Goal: Task Accomplishment & Management: Manage account settings

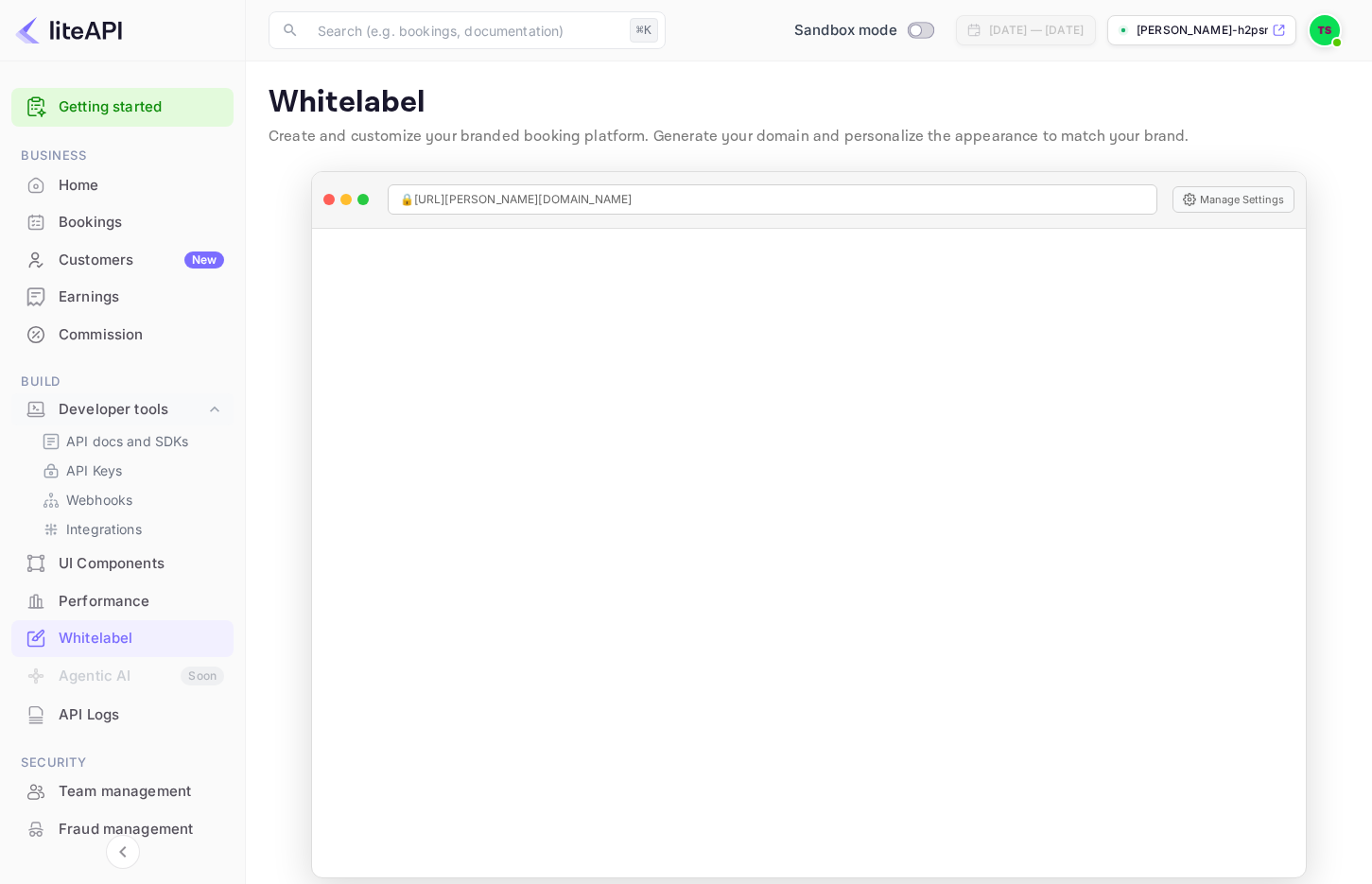
scroll to position [34, 0]
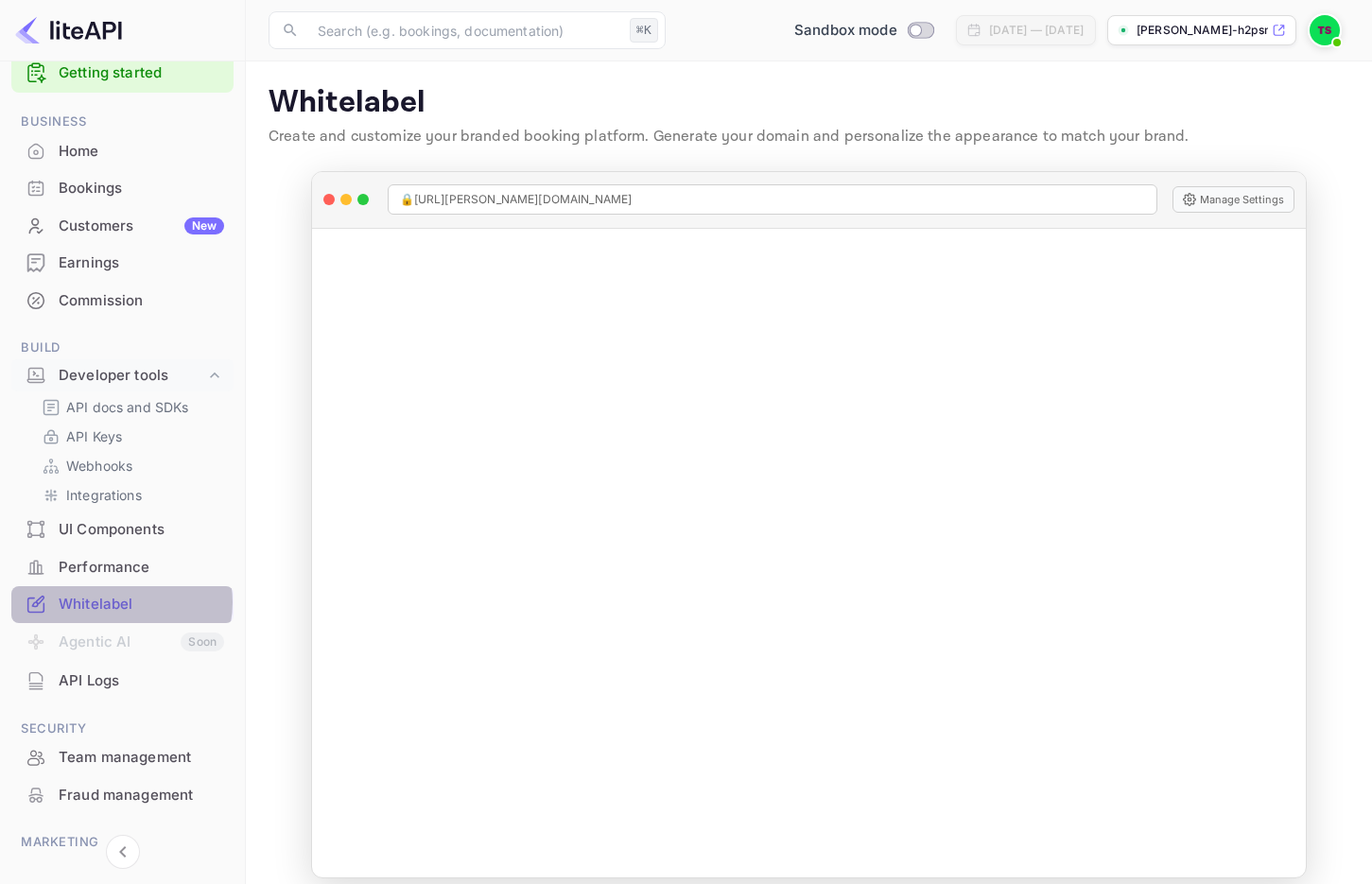
click at [117, 603] on div "Whitelabel" at bounding box center [142, 605] width 166 height 22
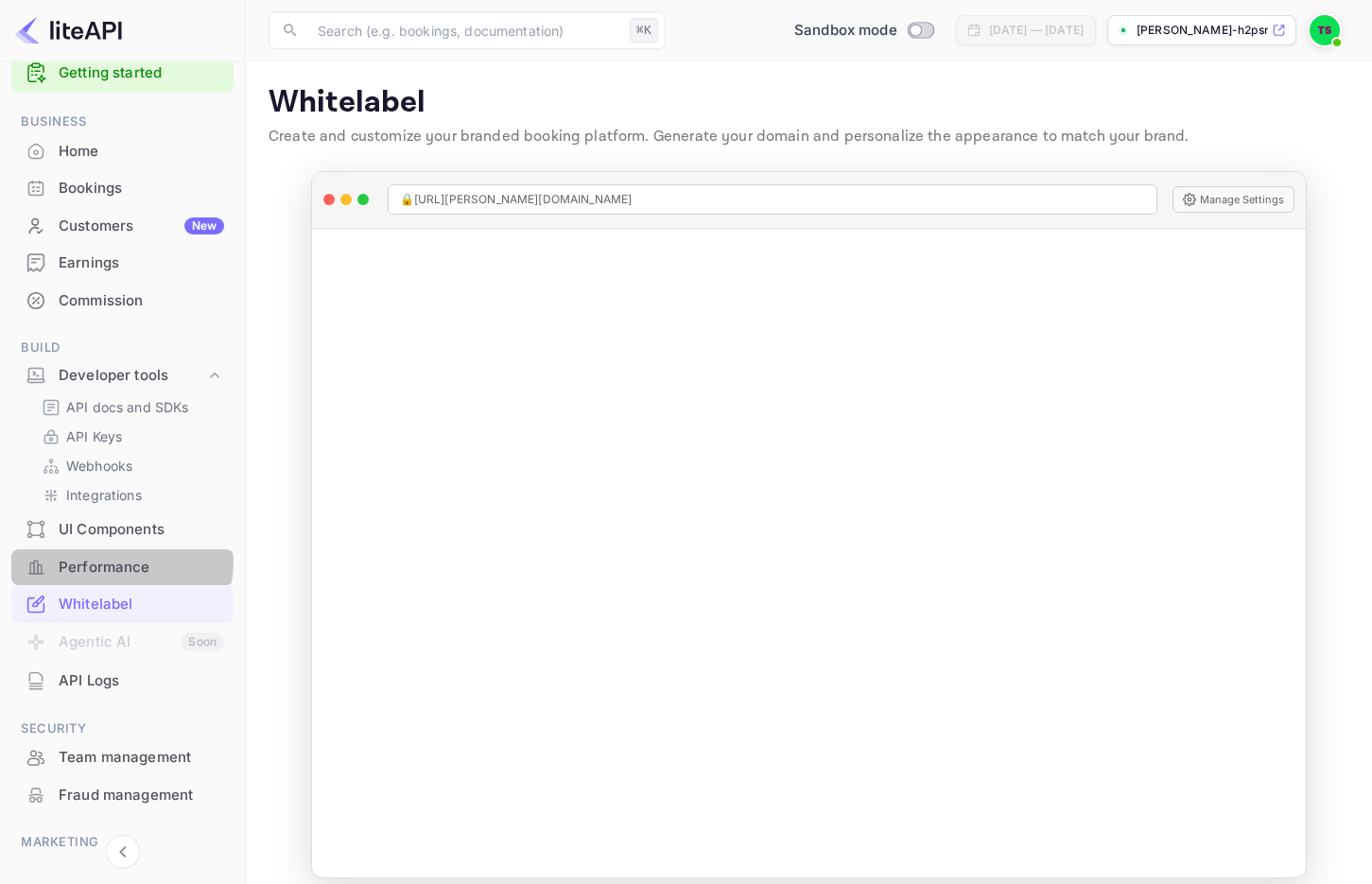
click at [119, 562] on div "Performance" at bounding box center [142, 567] width 166 height 22
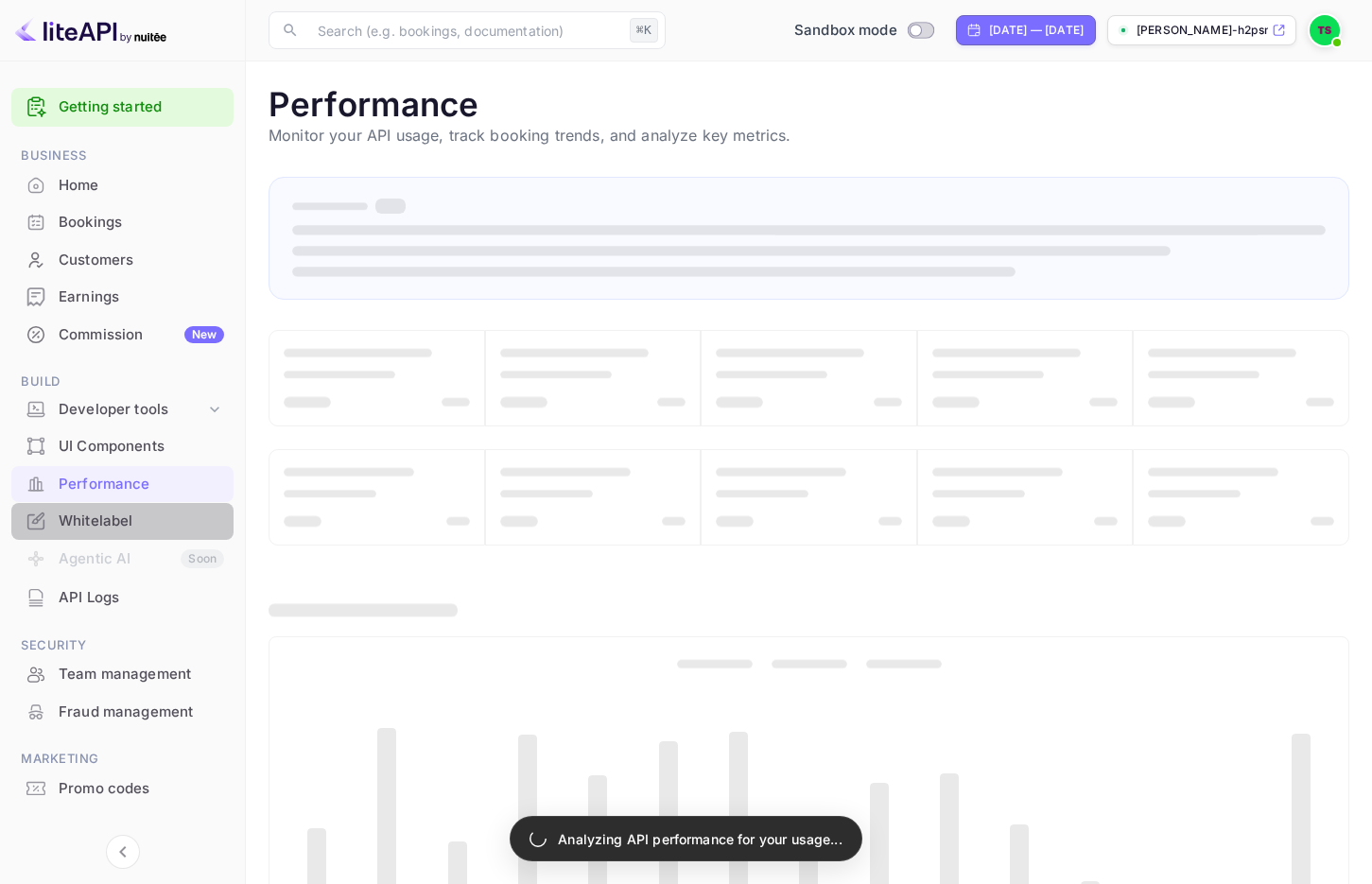
click at [117, 516] on div "Whitelabel" at bounding box center [142, 522] width 166 height 22
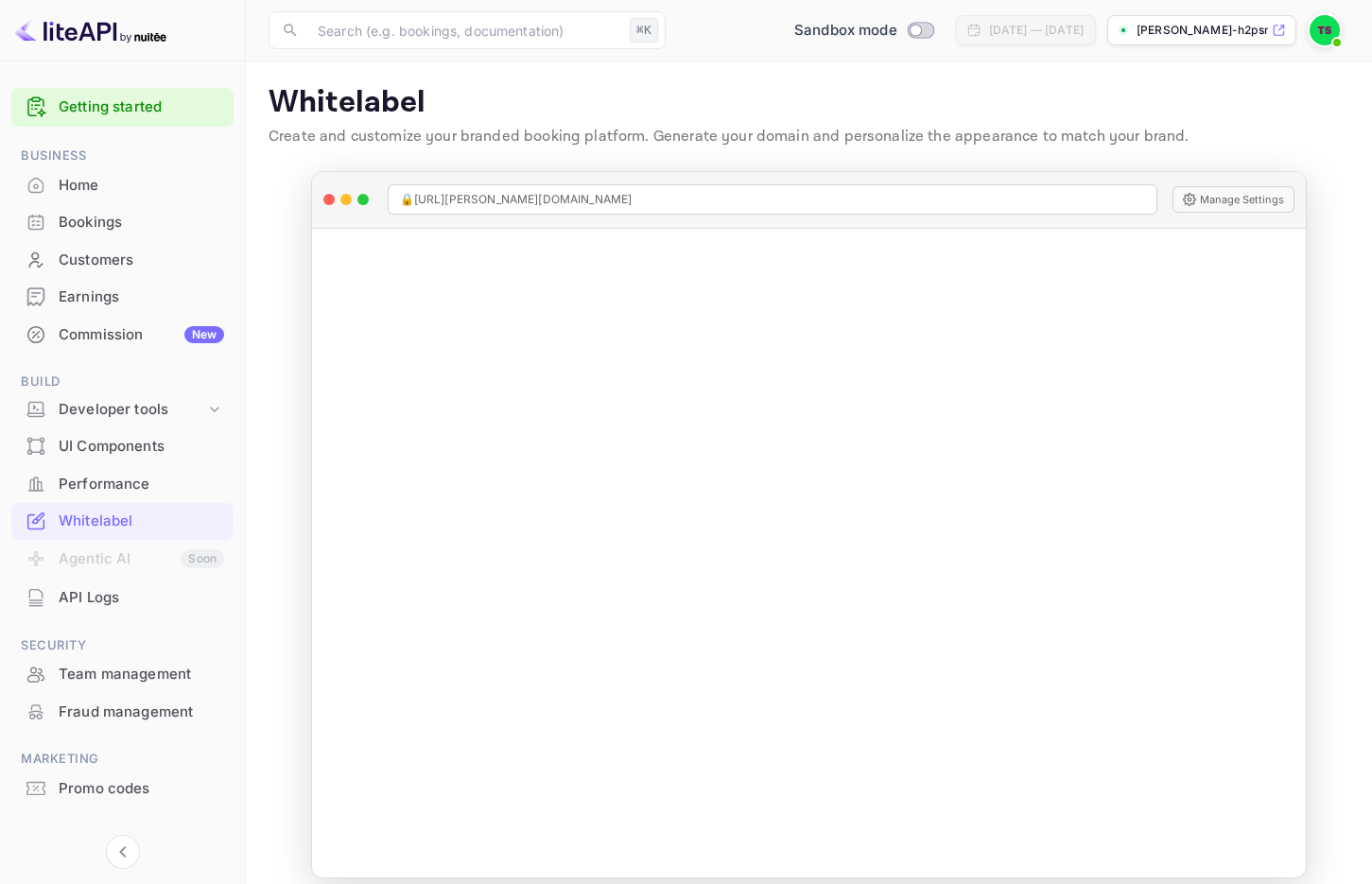
click at [1205, 39] on div "[PERSON_NAME]-h2psn.nui..." at bounding box center [1202, 31] width 189 height 31
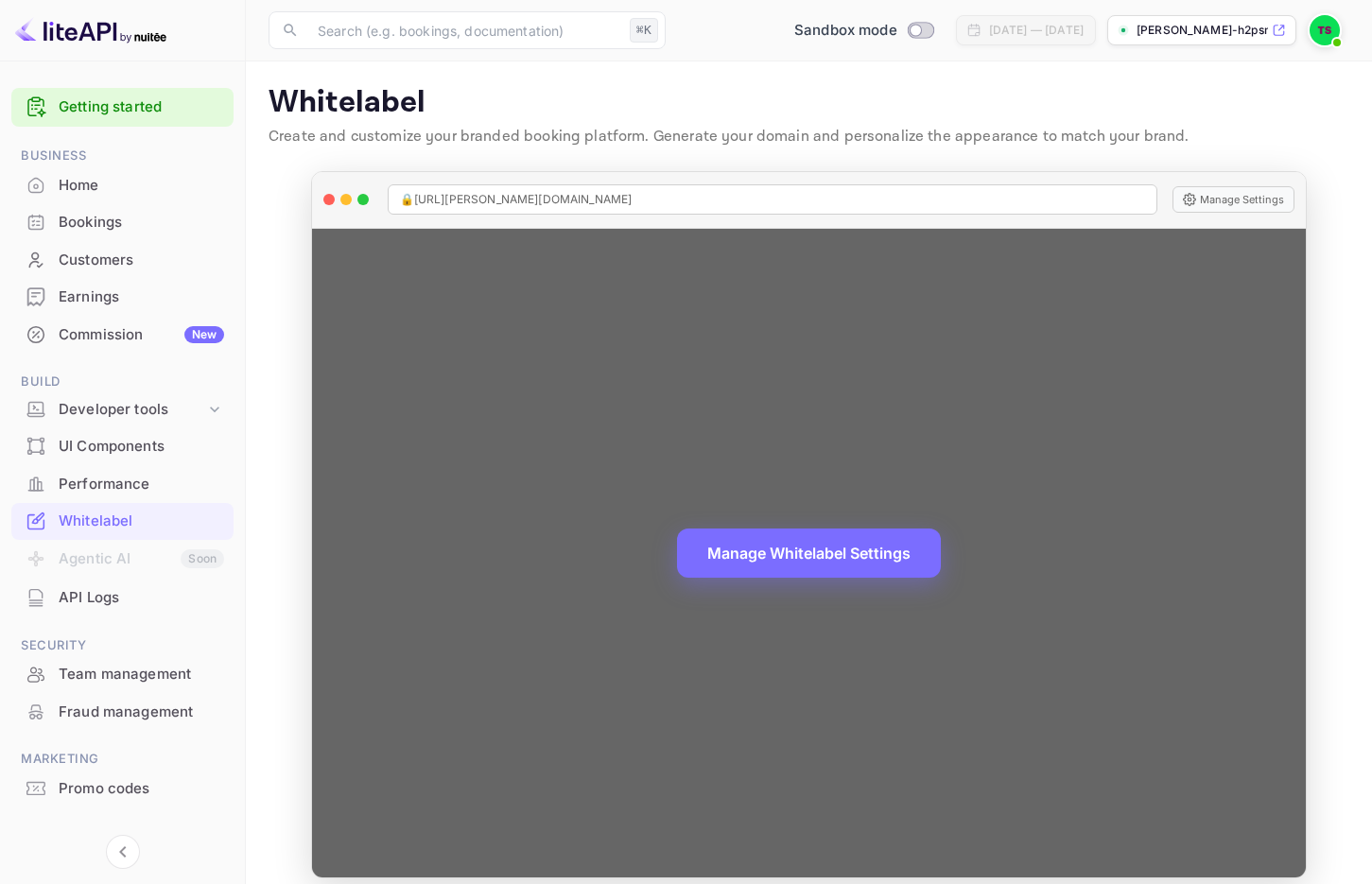
click at [481, 199] on span "🔒 [URL][PERSON_NAME][DOMAIN_NAME]" at bounding box center [517, 199] width 233 height 17
click at [1239, 199] on button "Manage Settings" at bounding box center [1234, 199] width 122 height 27
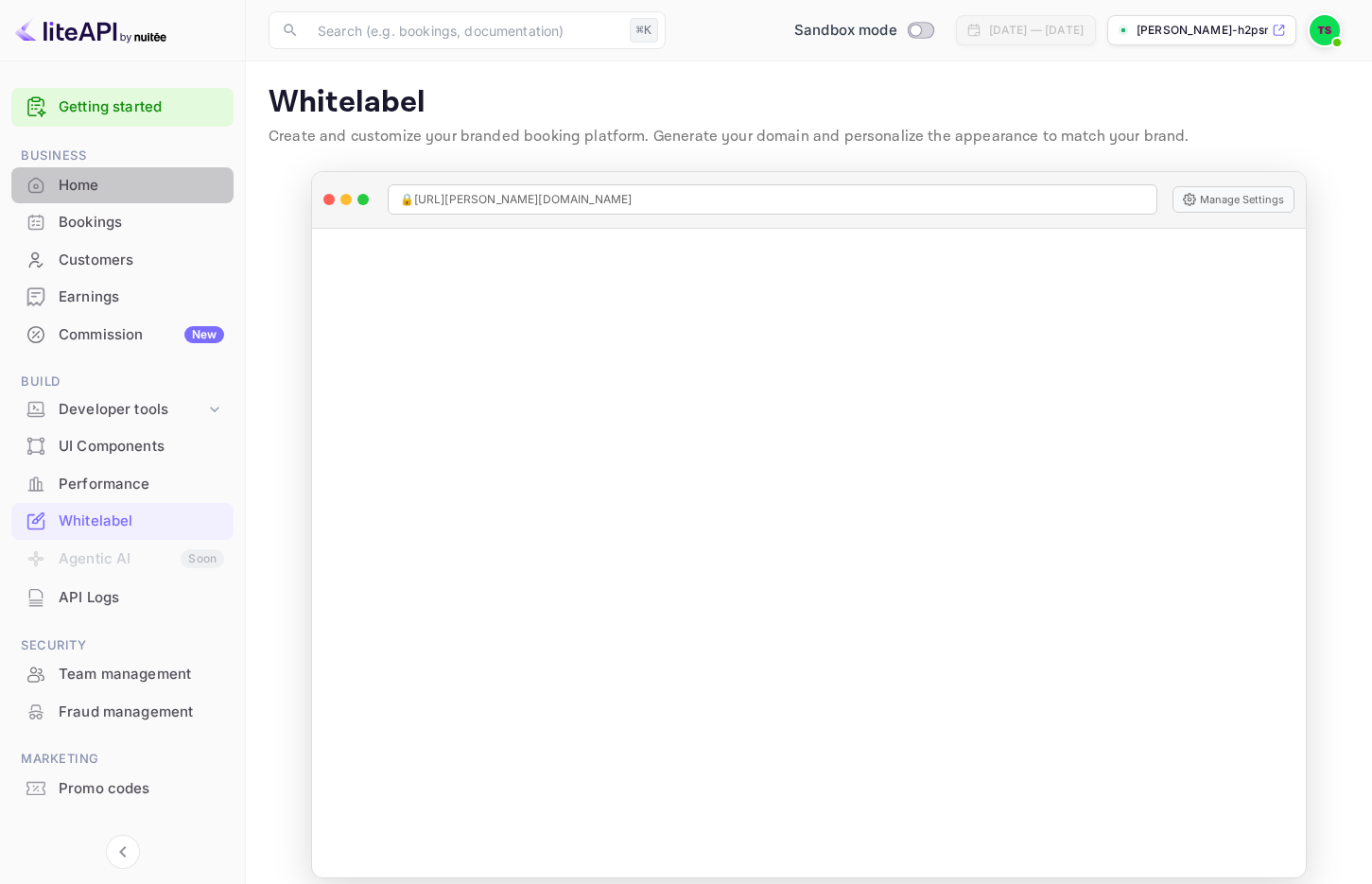
click at [121, 180] on div "Home" at bounding box center [142, 186] width 166 height 22
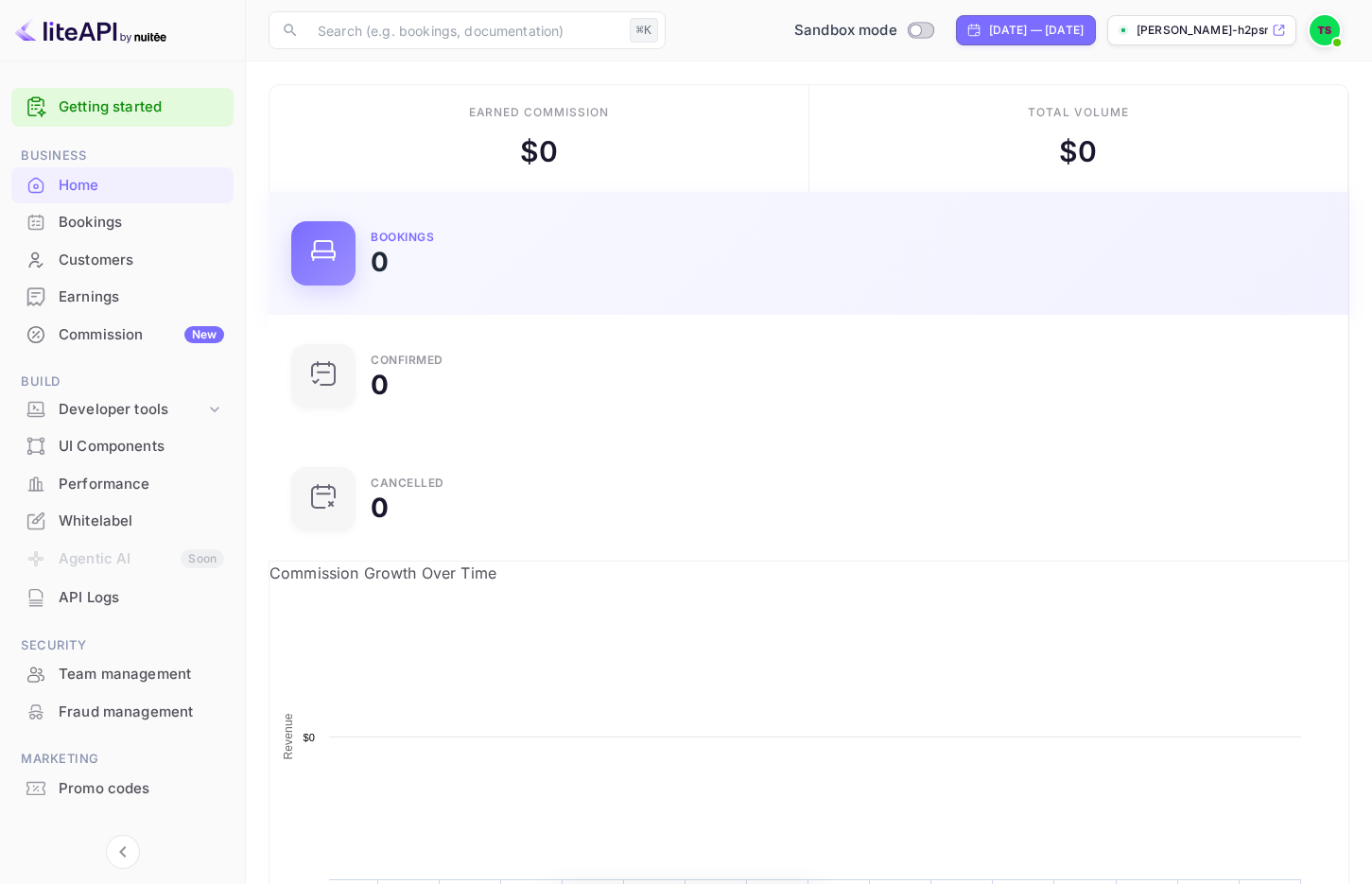
scroll to position [307, 348]
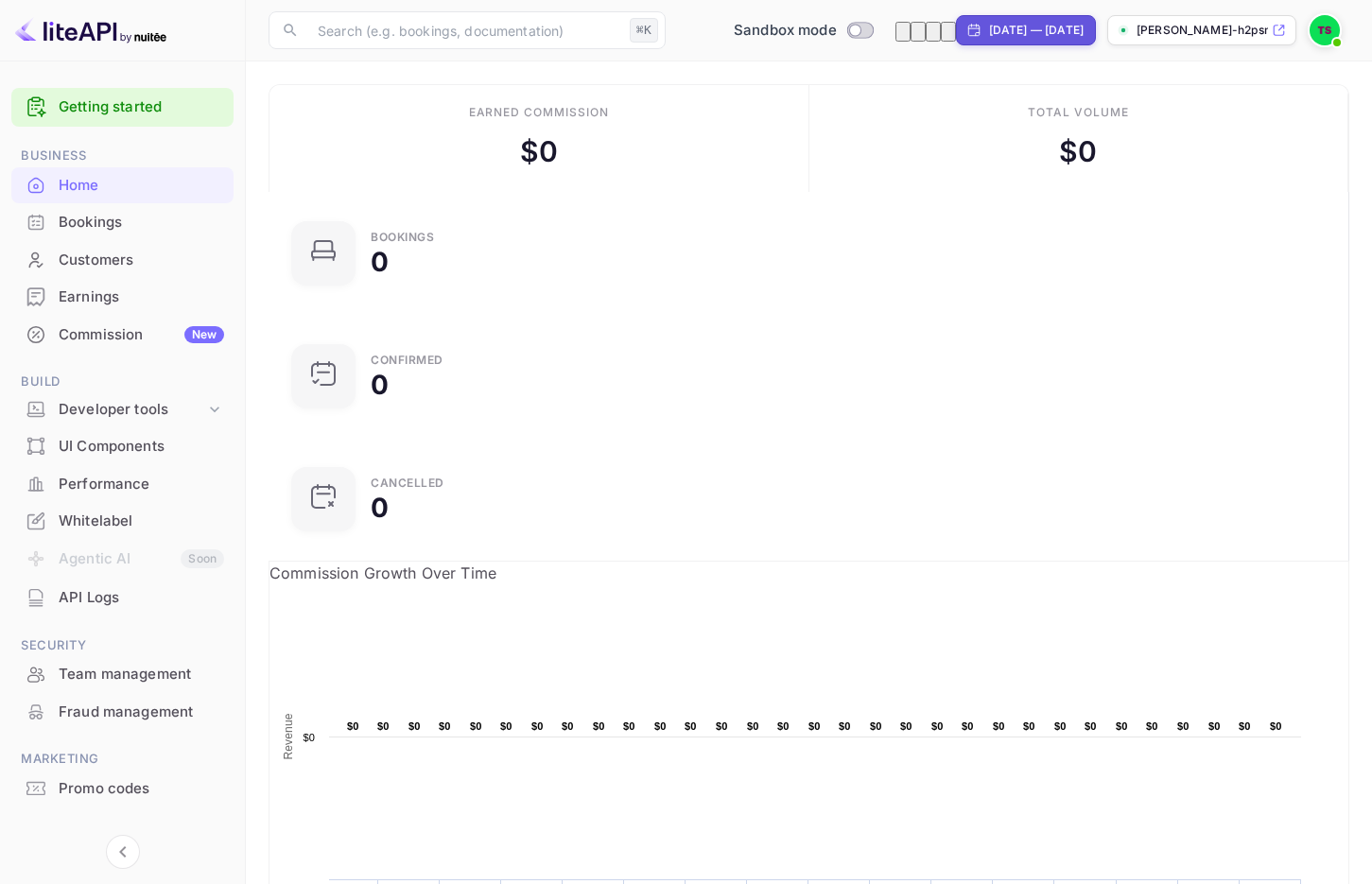
click at [1165, 28] on p "[PERSON_NAME]-h2psn.nui..." at bounding box center [1202, 31] width 132 height 17
click at [1316, 35] on img at bounding box center [1325, 31] width 31 height 31
click at [116, 521] on div "Whitelabel" at bounding box center [142, 522] width 166 height 22
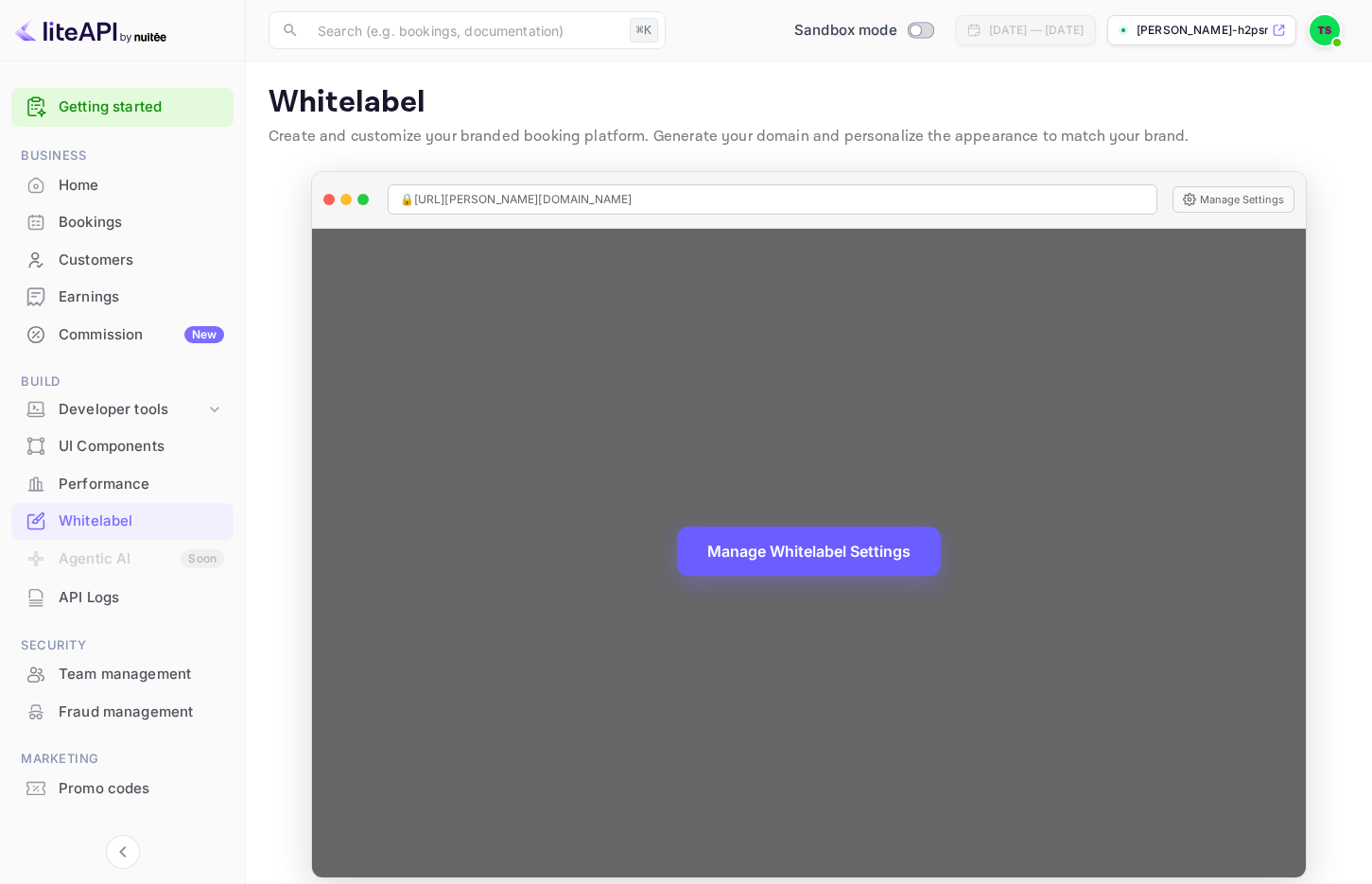
click at [814, 561] on button "Manage Whitelabel Settings" at bounding box center [809, 552] width 264 height 50
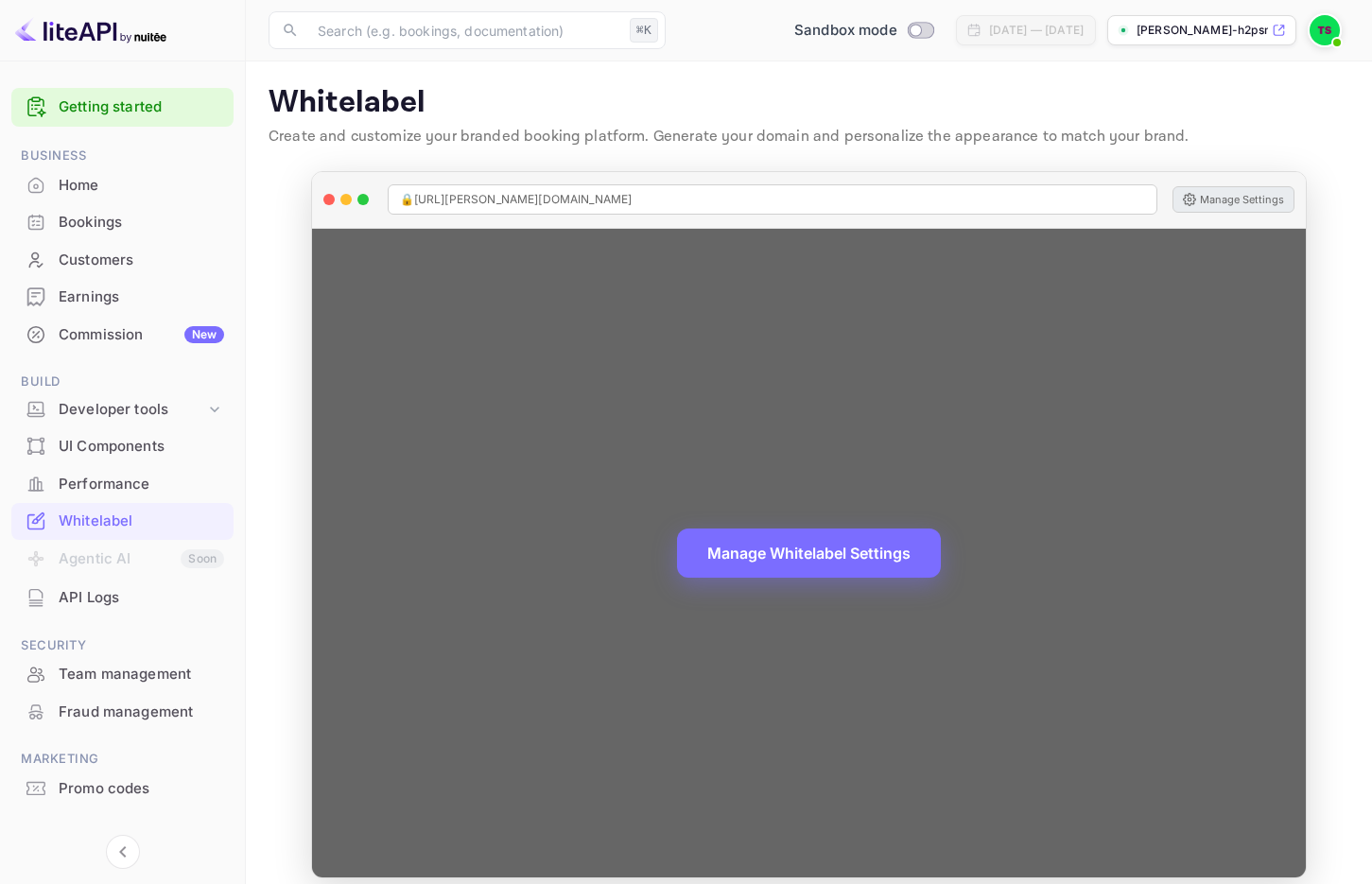
click at [1225, 196] on button "Manage Settings" at bounding box center [1234, 199] width 122 height 27
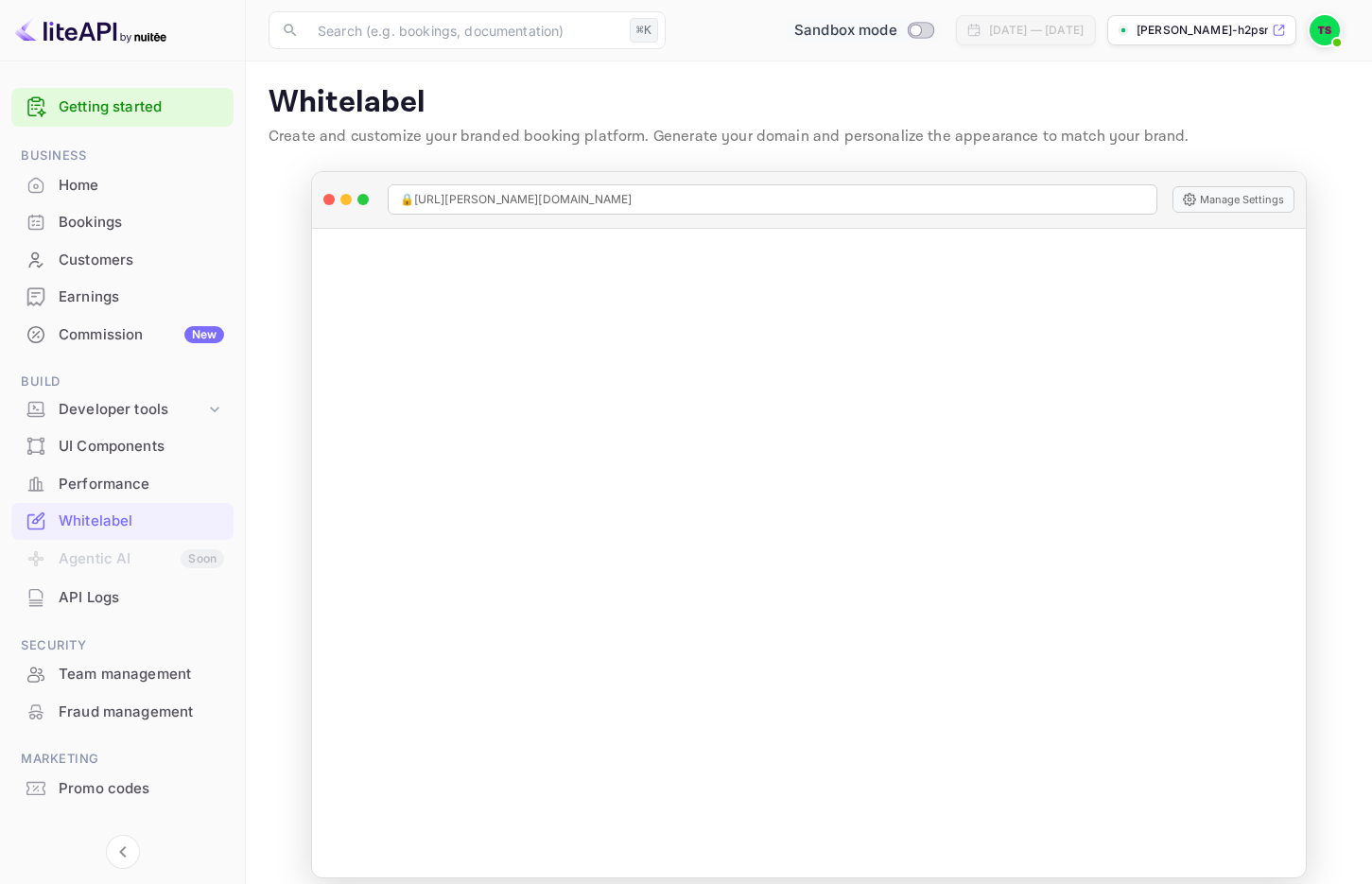
click at [896, 34] on input "Switch to Production mode" at bounding box center [915, 30] width 38 height 12
checkbox input "false"
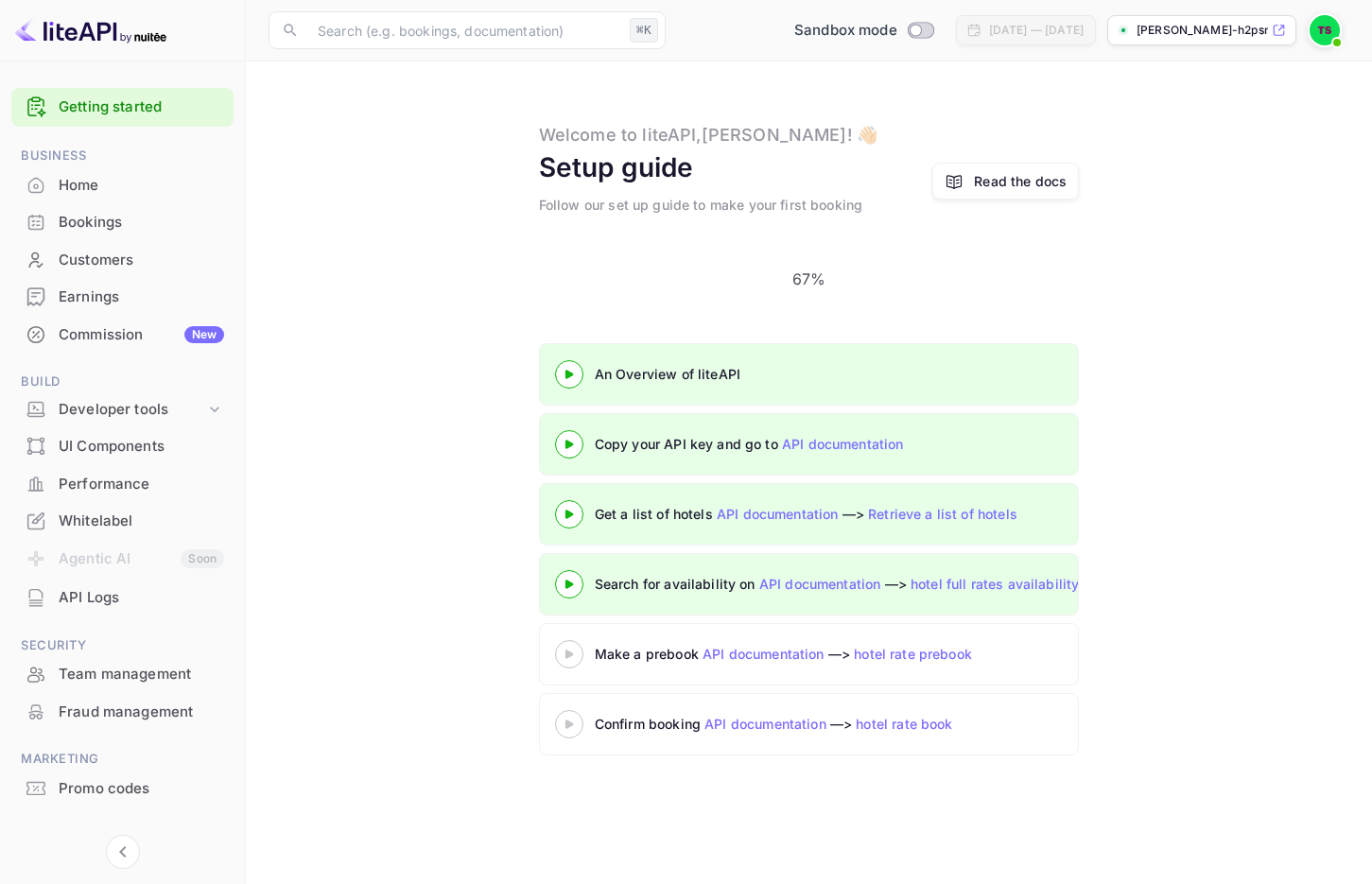
click at [1320, 28] on img at bounding box center [1325, 31] width 31 height 31
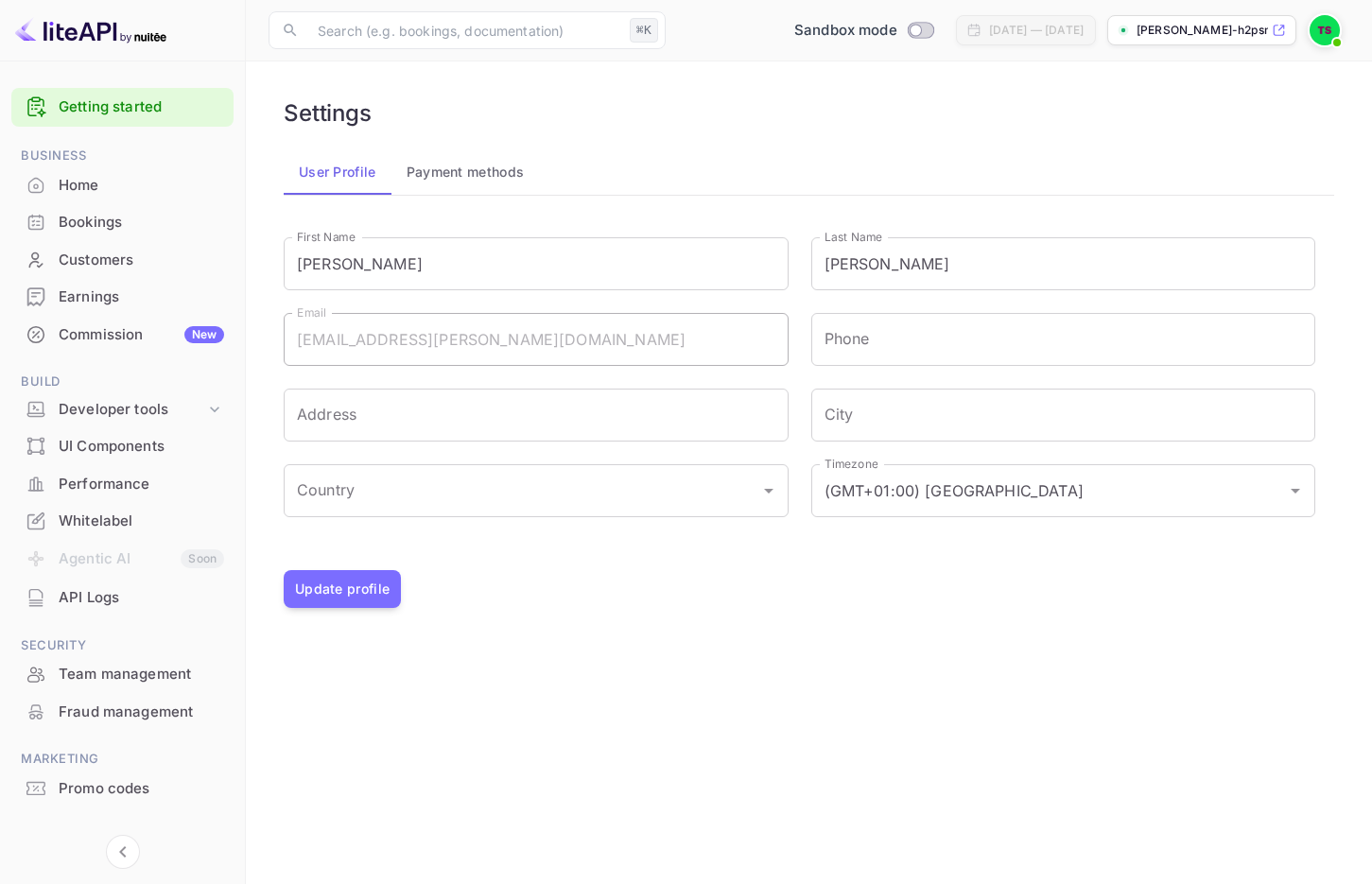
click at [114, 524] on div "Whitelabel" at bounding box center [142, 522] width 166 height 22
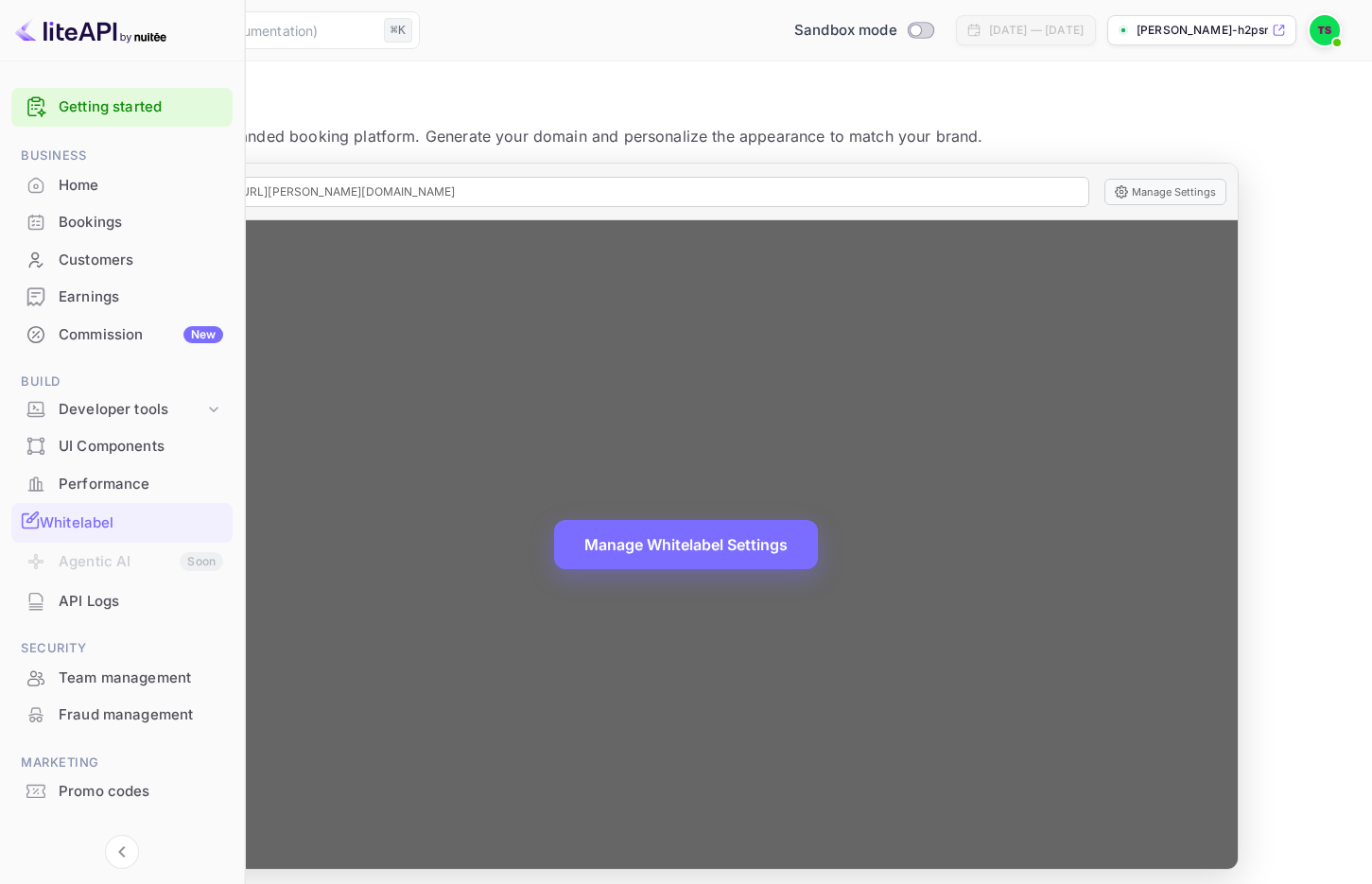
scroll to position [16, 0]
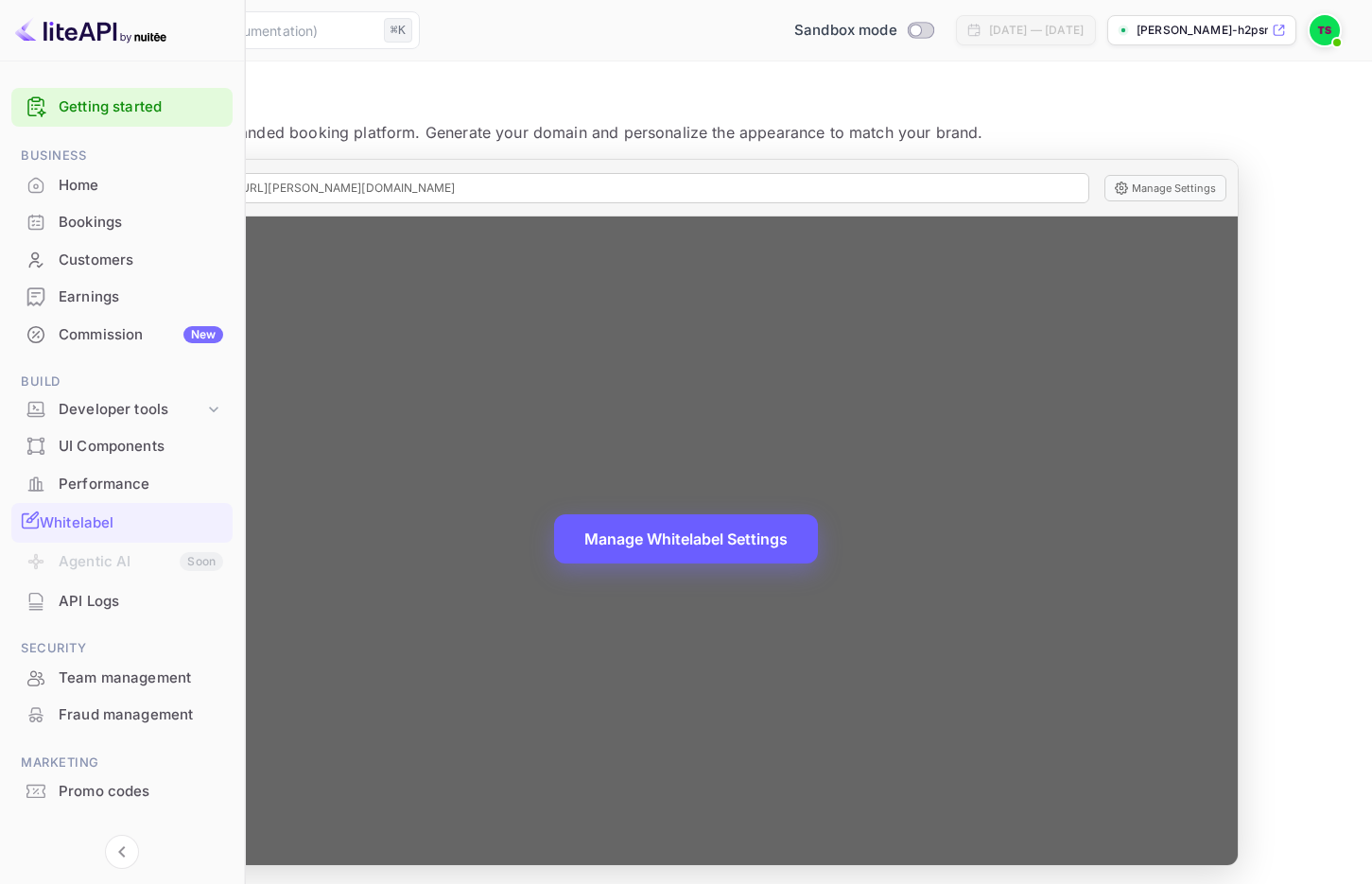
click at [742, 540] on button "Manage Whitelabel Settings" at bounding box center [686, 540] width 264 height 50
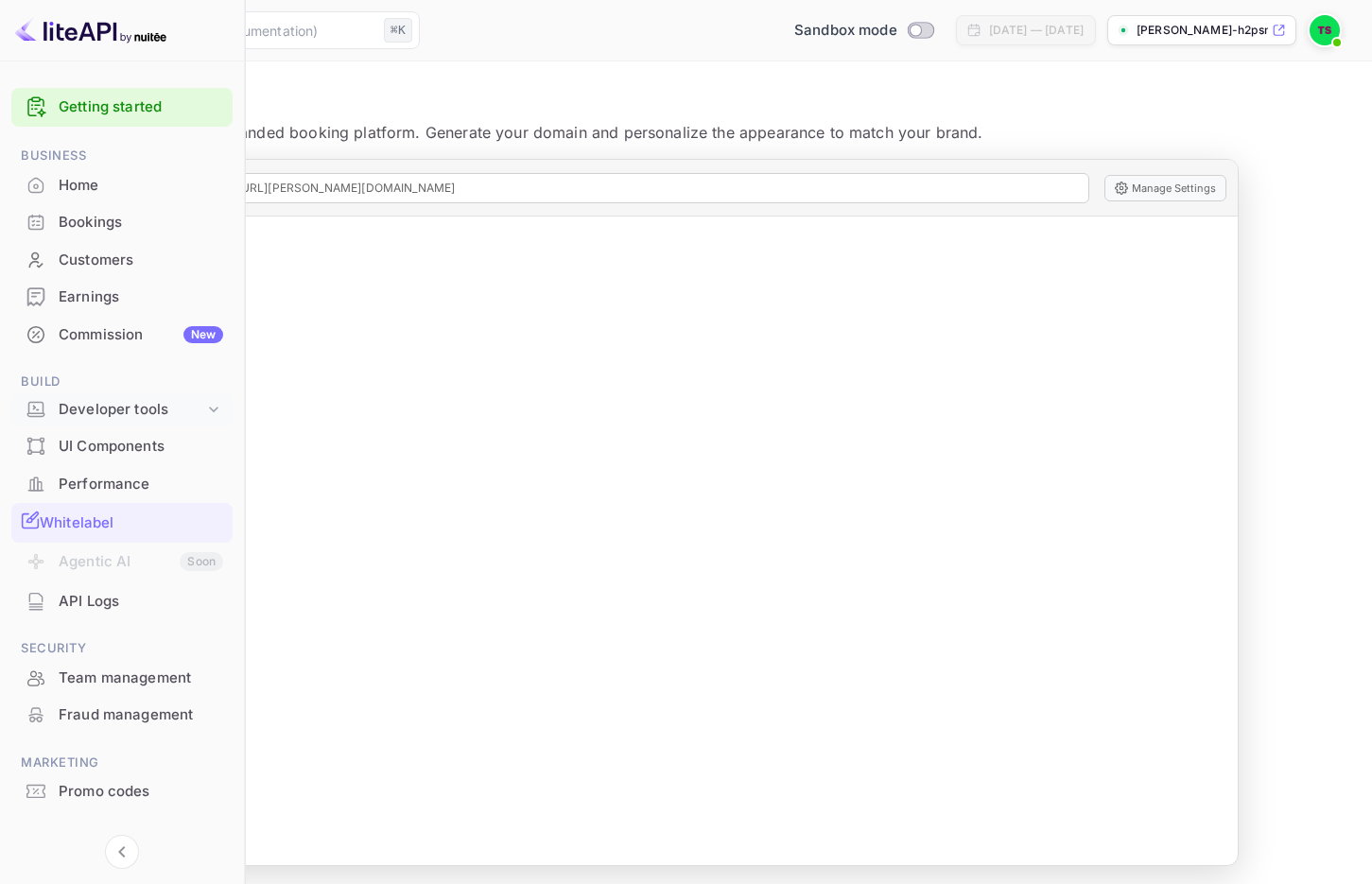
click at [152, 412] on div "Developer tools" at bounding box center [132, 410] width 146 height 22
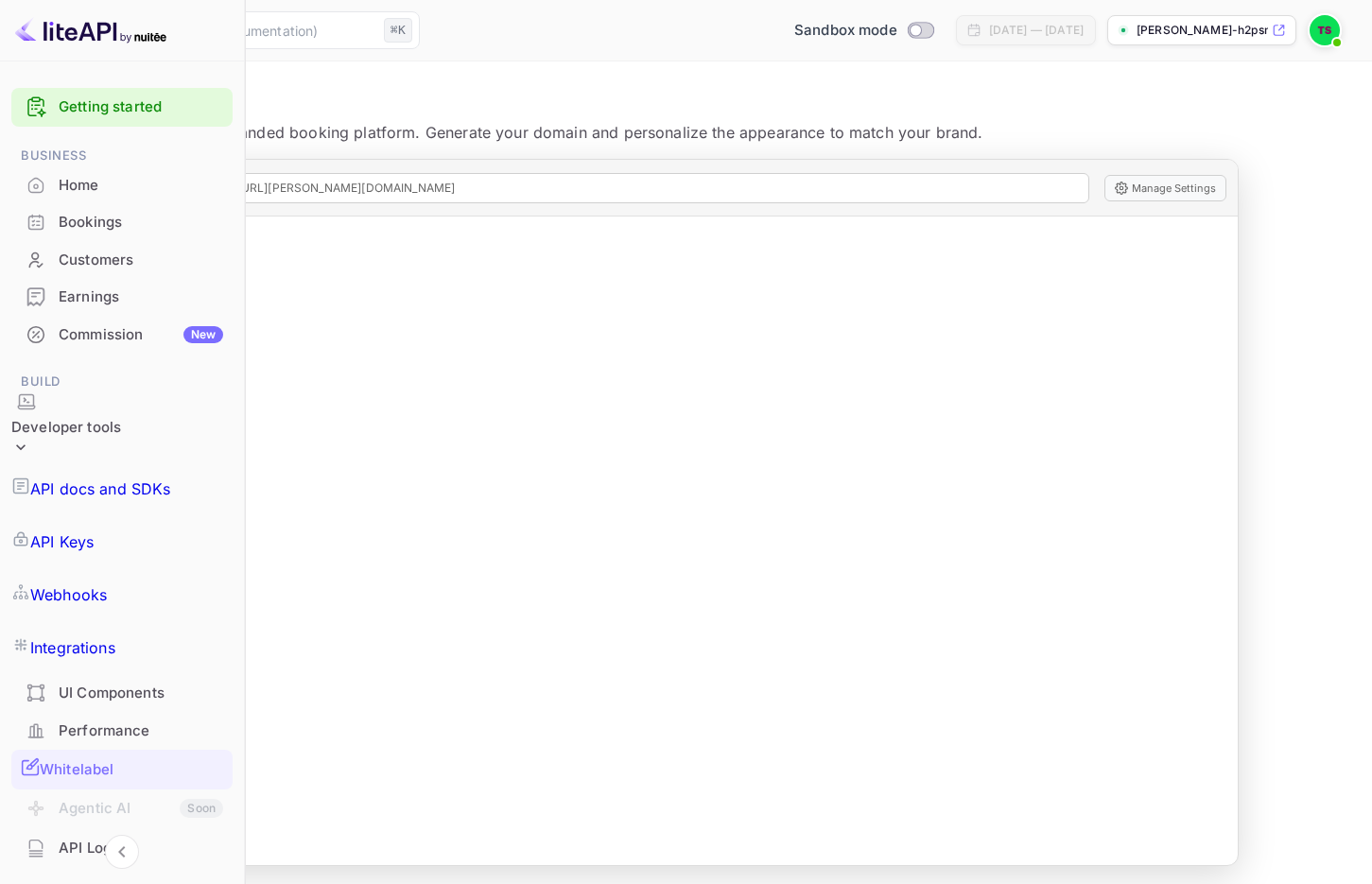
click at [93, 530] on p "API Keys" at bounding box center [62, 542] width 63 height 23
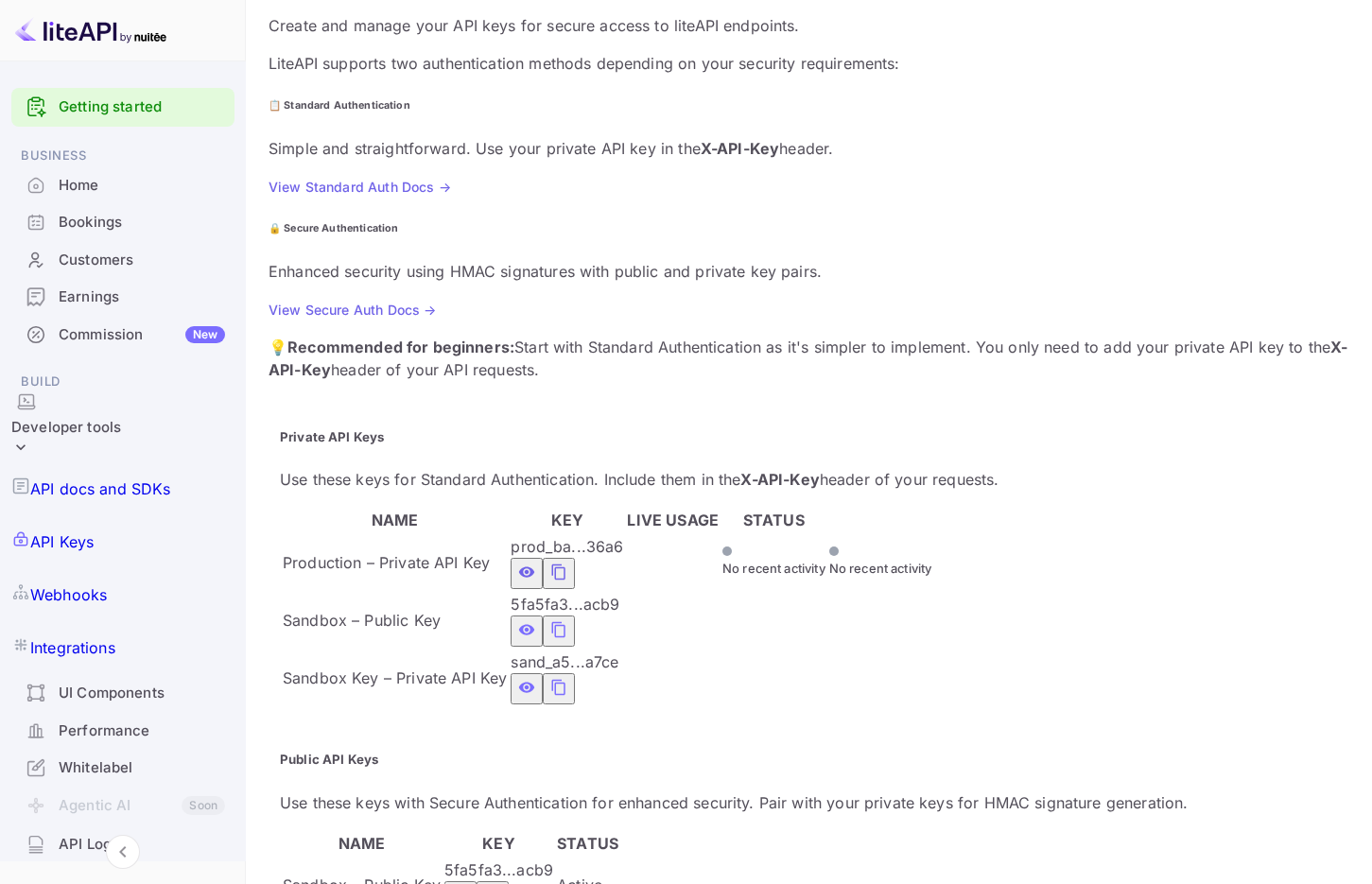
scroll to position [184, 0]
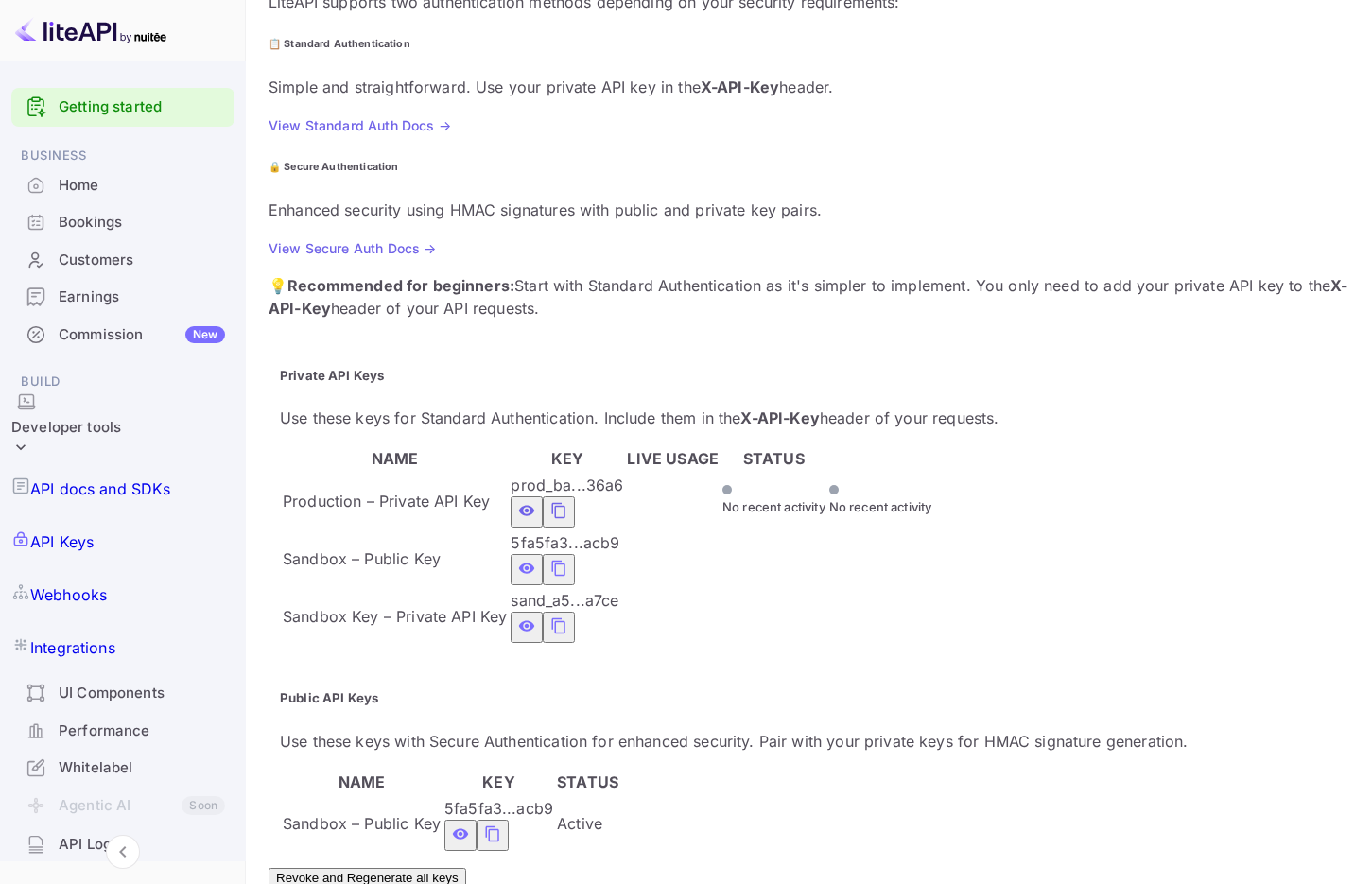
click at [76, 478] on p "API docs and SDKs" at bounding box center [101, 489] width 141 height 23
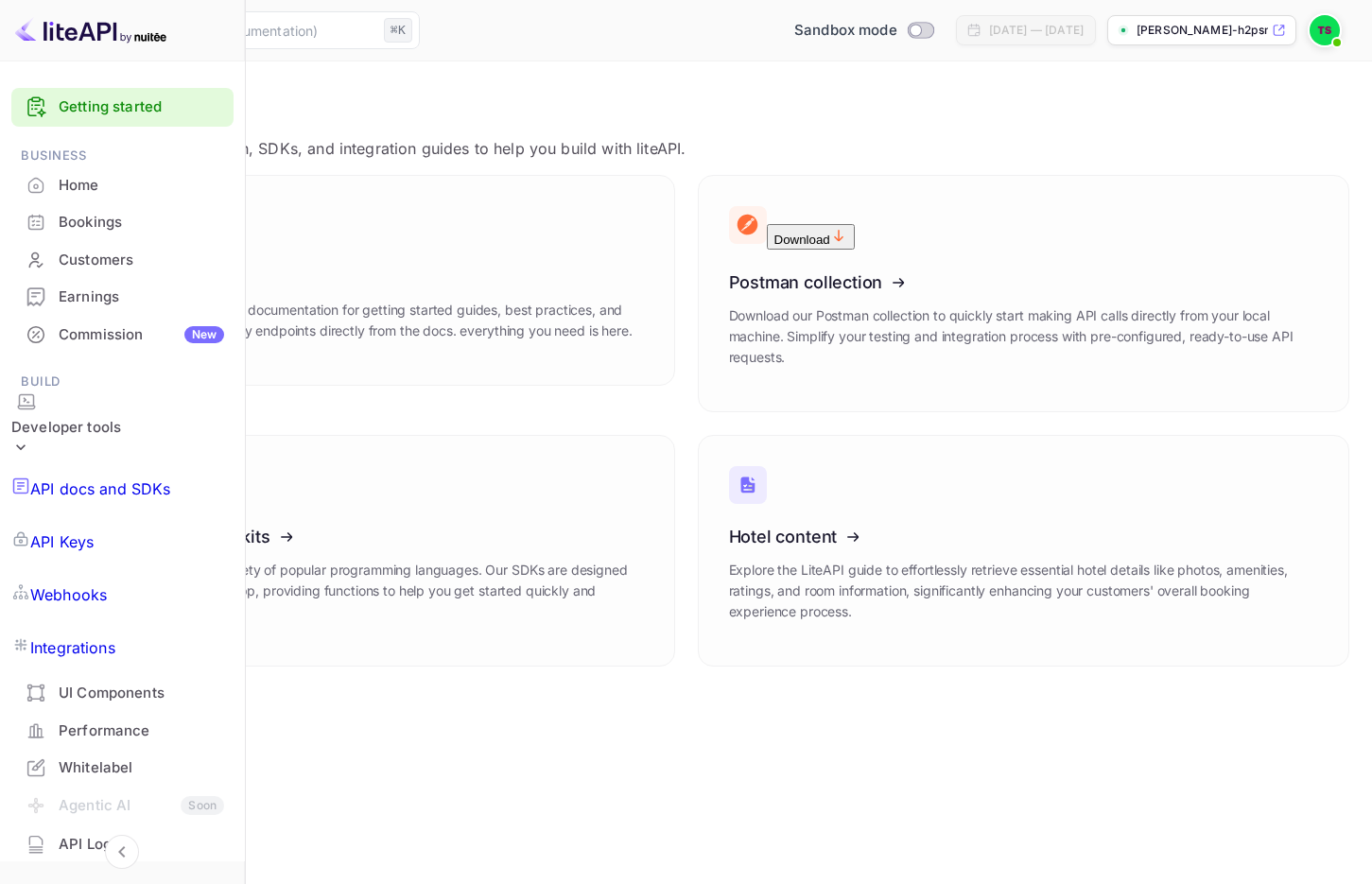
click at [113, 637] on p "Integrations" at bounding box center [72, 648] width 85 height 23
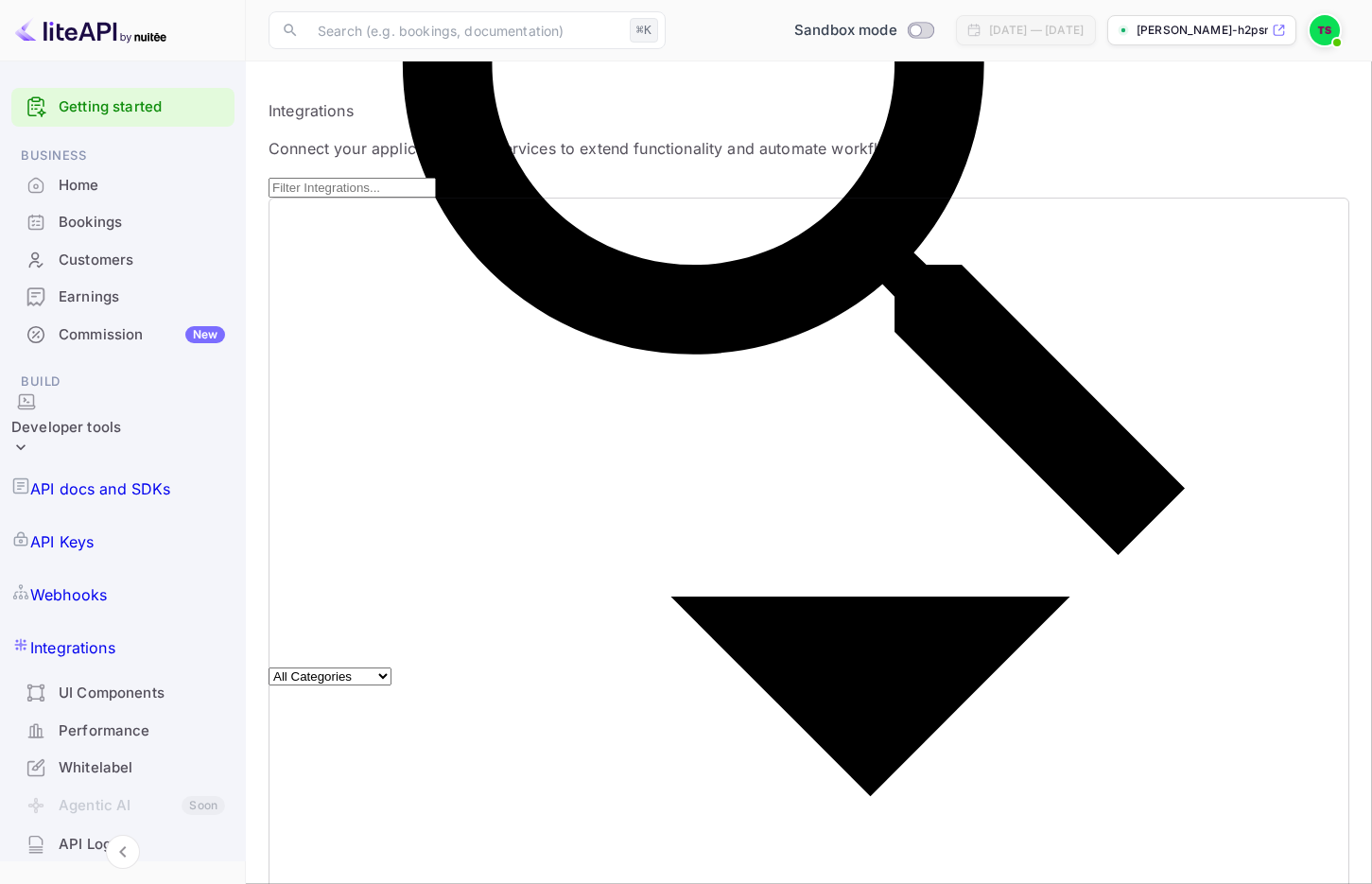
click at [130, 478] on p "API docs and SDKs" at bounding box center [101, 489] width 141 height 23
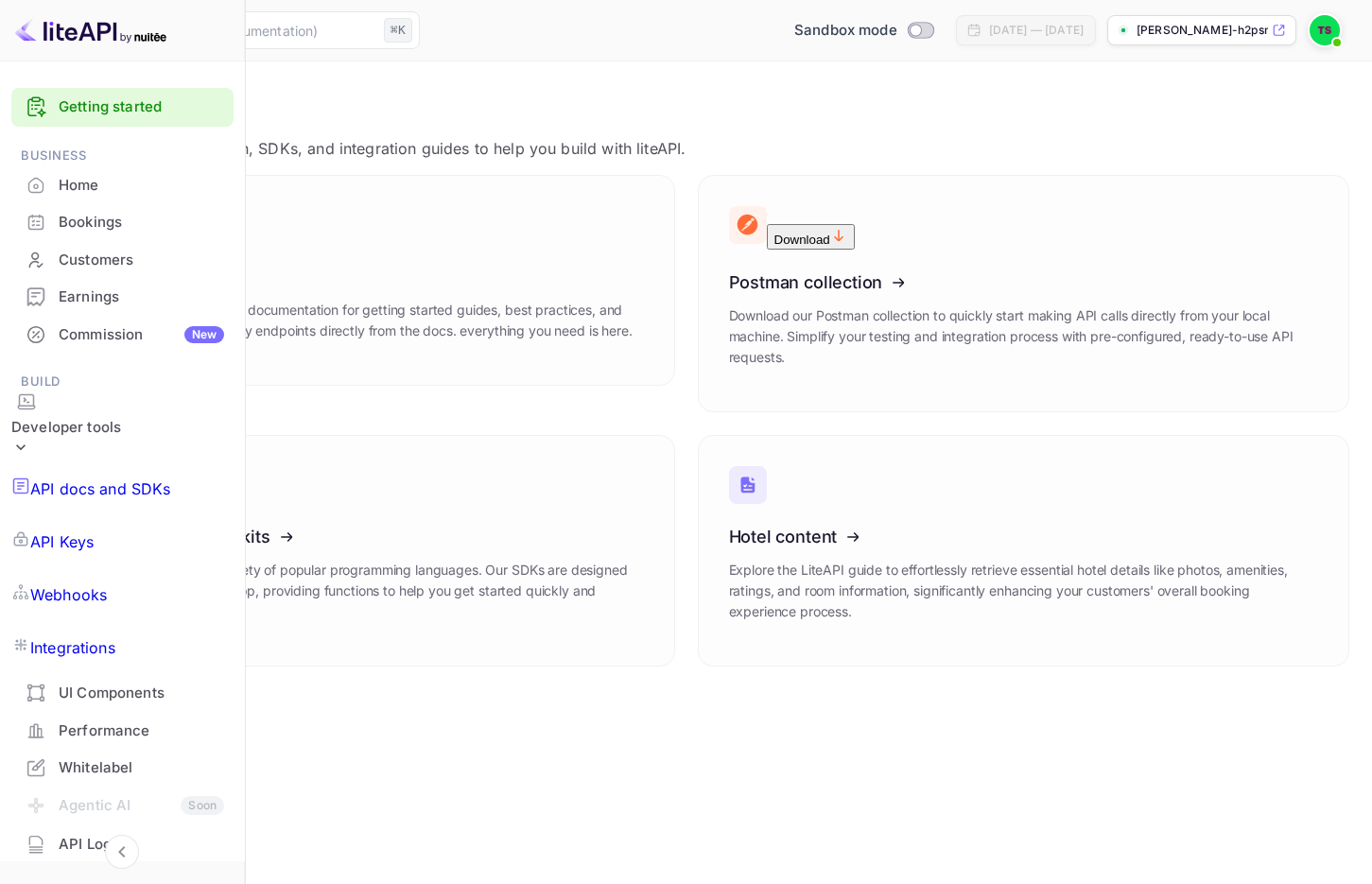
click at [93, 530] on p "API Keys" at bounding box center [62, 542] width 63 height 23
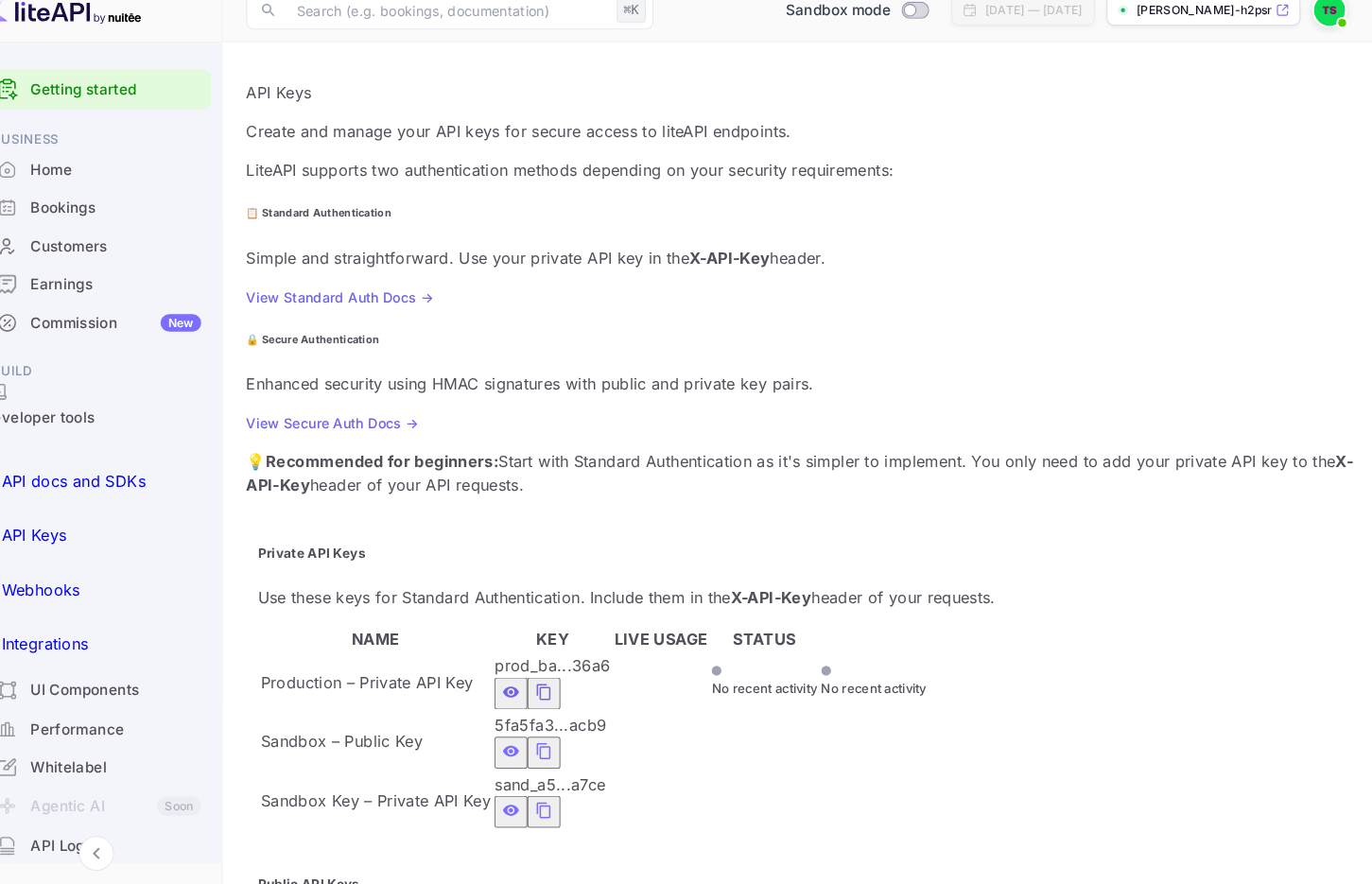
scroll to position [8, 0]
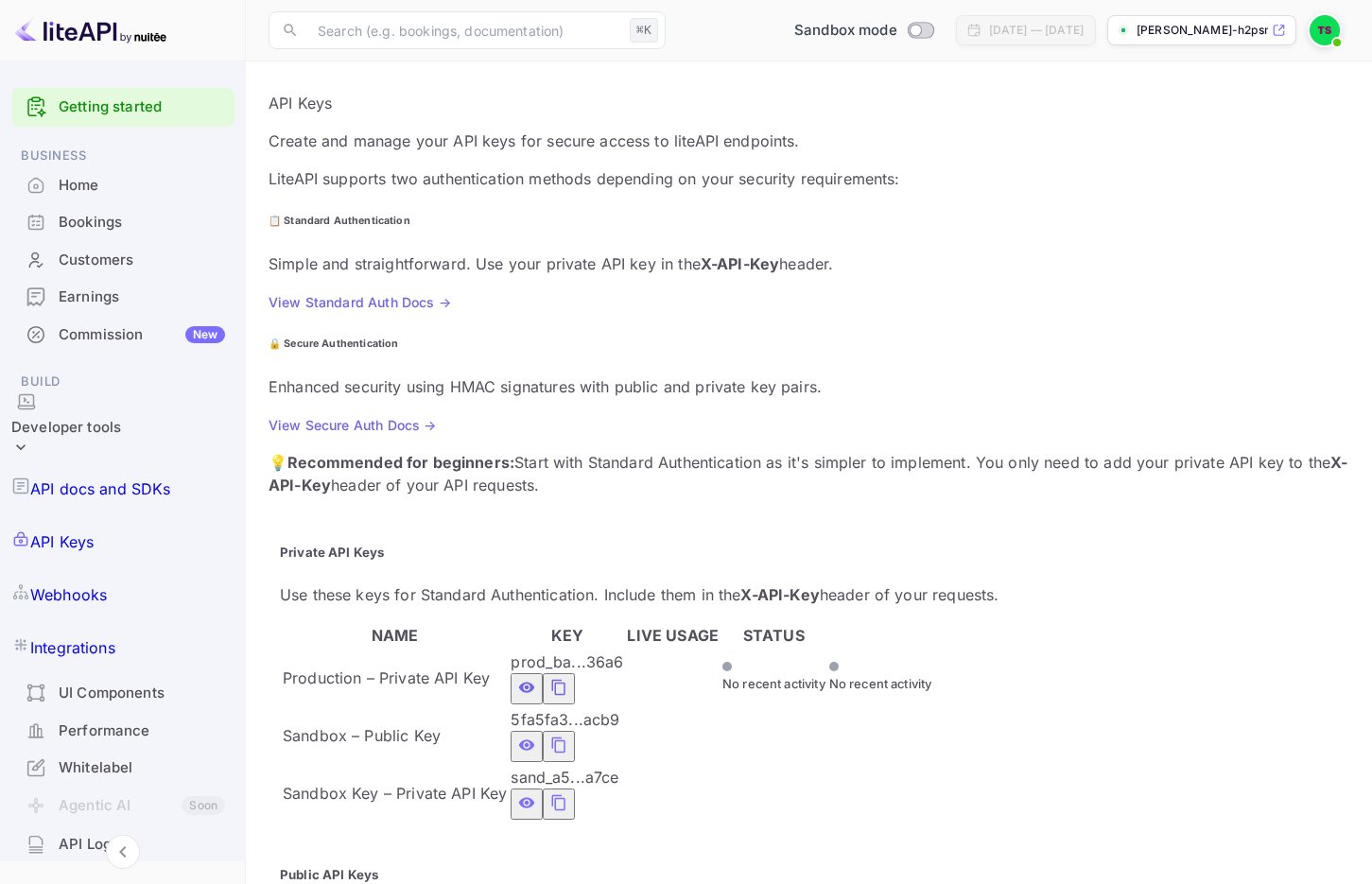
click at [121, 478] on p "API docs and SDKs" at bounding box center [101, 489] width 141 height 23
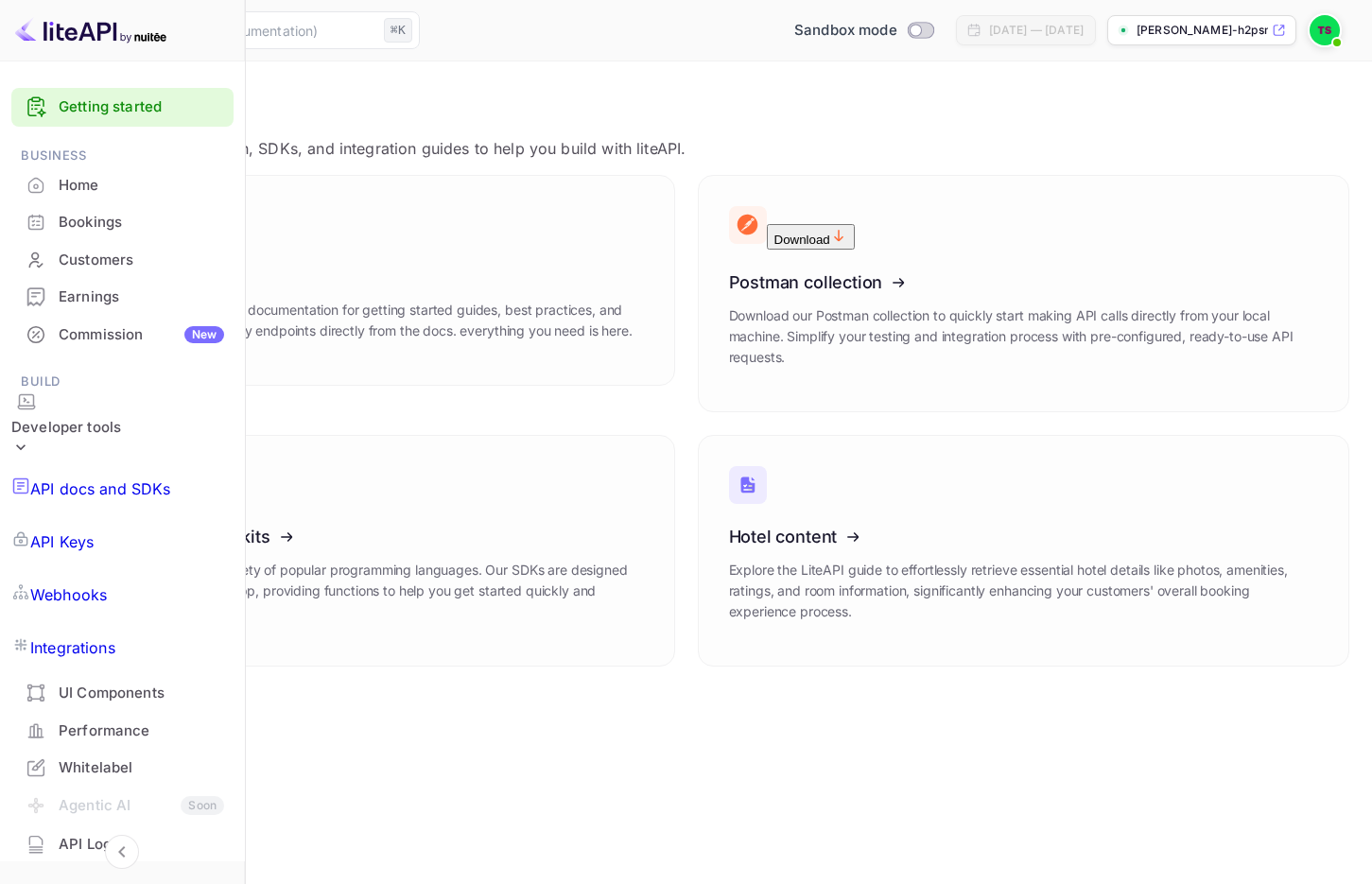
click at [93, 530] on p "API Keys" at bounding box center [62, 542] width 63 height 23
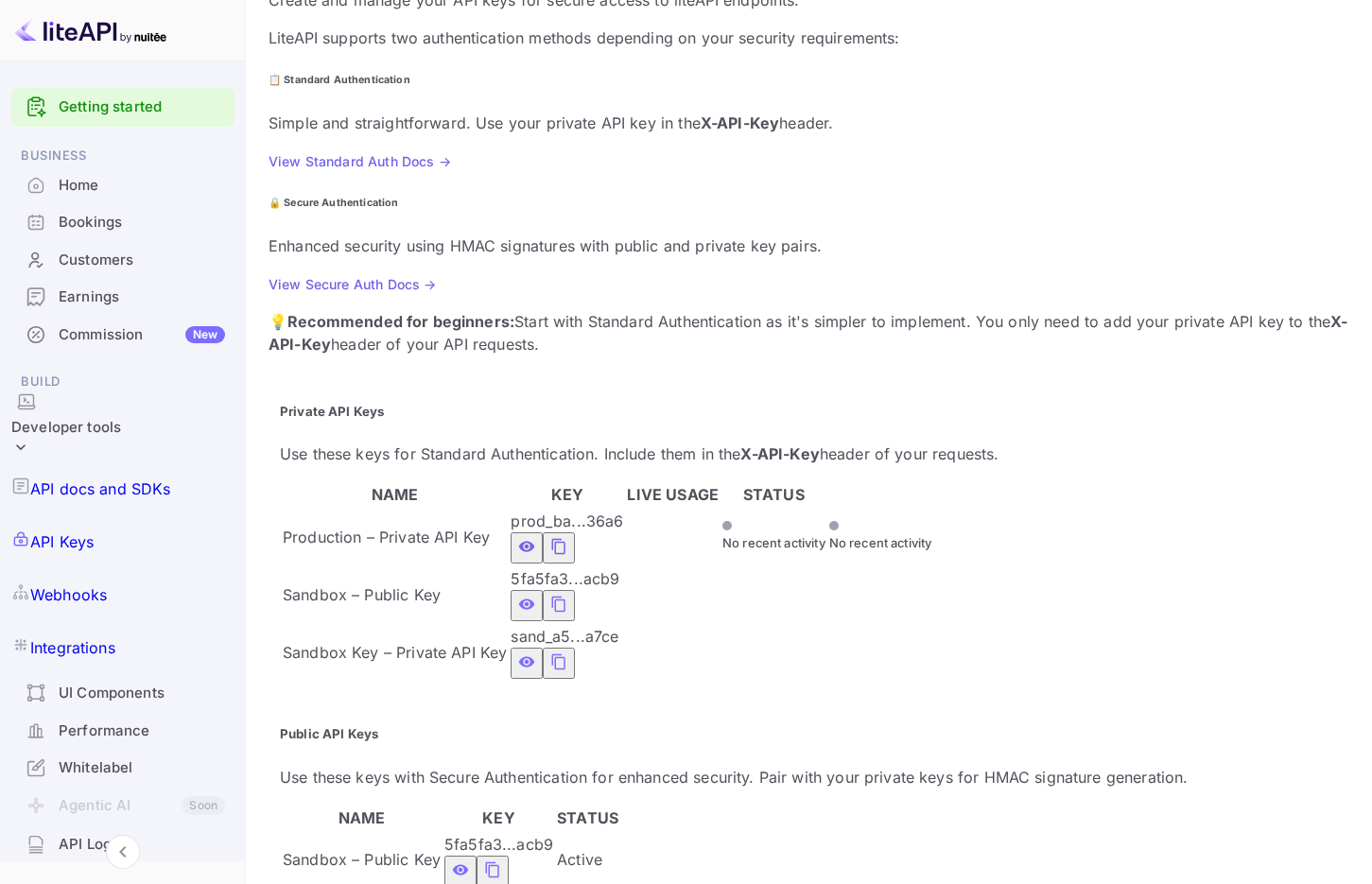
scroll to position [151, 0]
click at [107, 584] on p "Webhooks" at bounding box center [69, 595] width 76 height 23
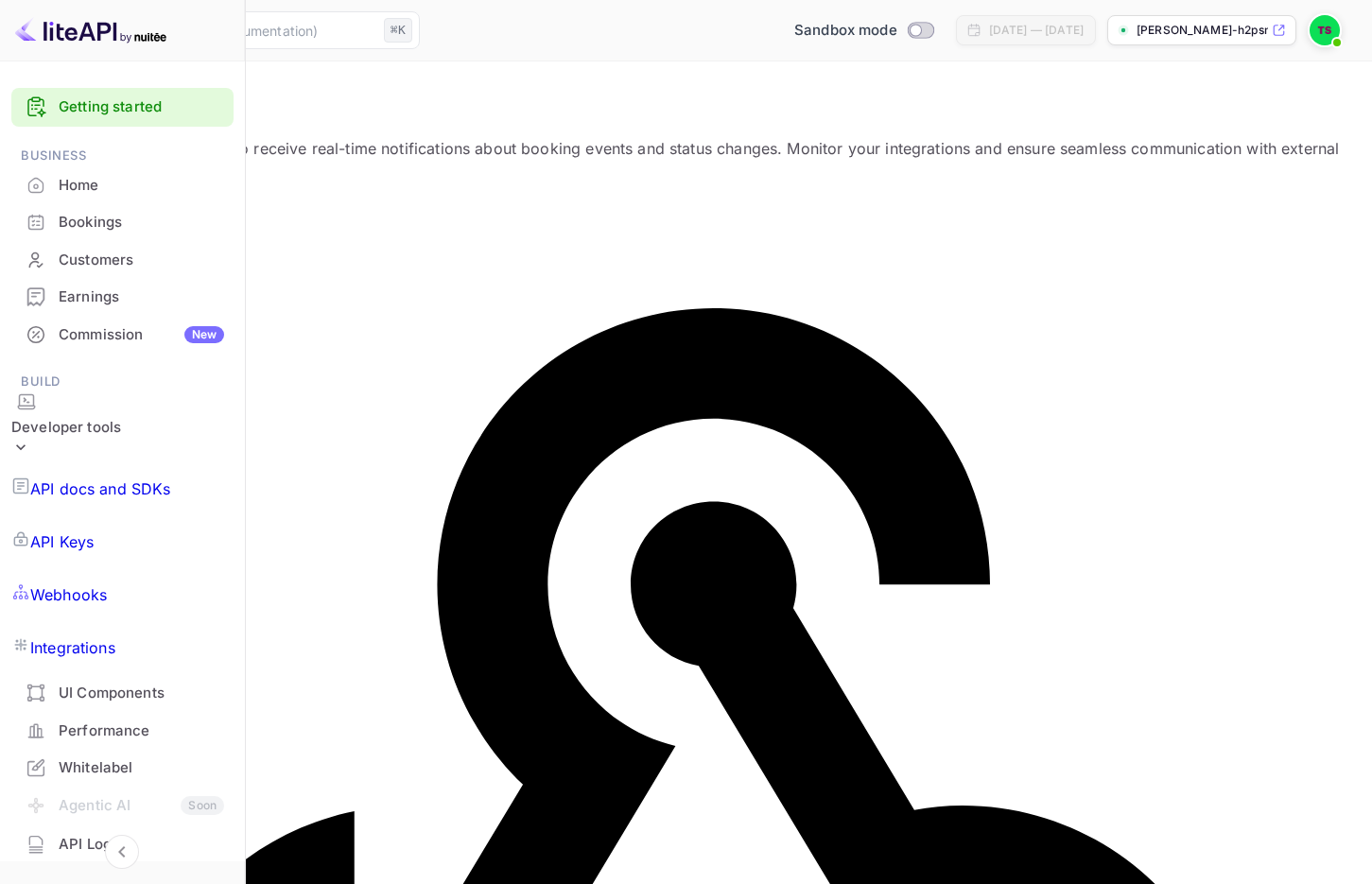
click at [90, 637] on p "Integrations" at bounding box center [72, 648] width 85 height 23
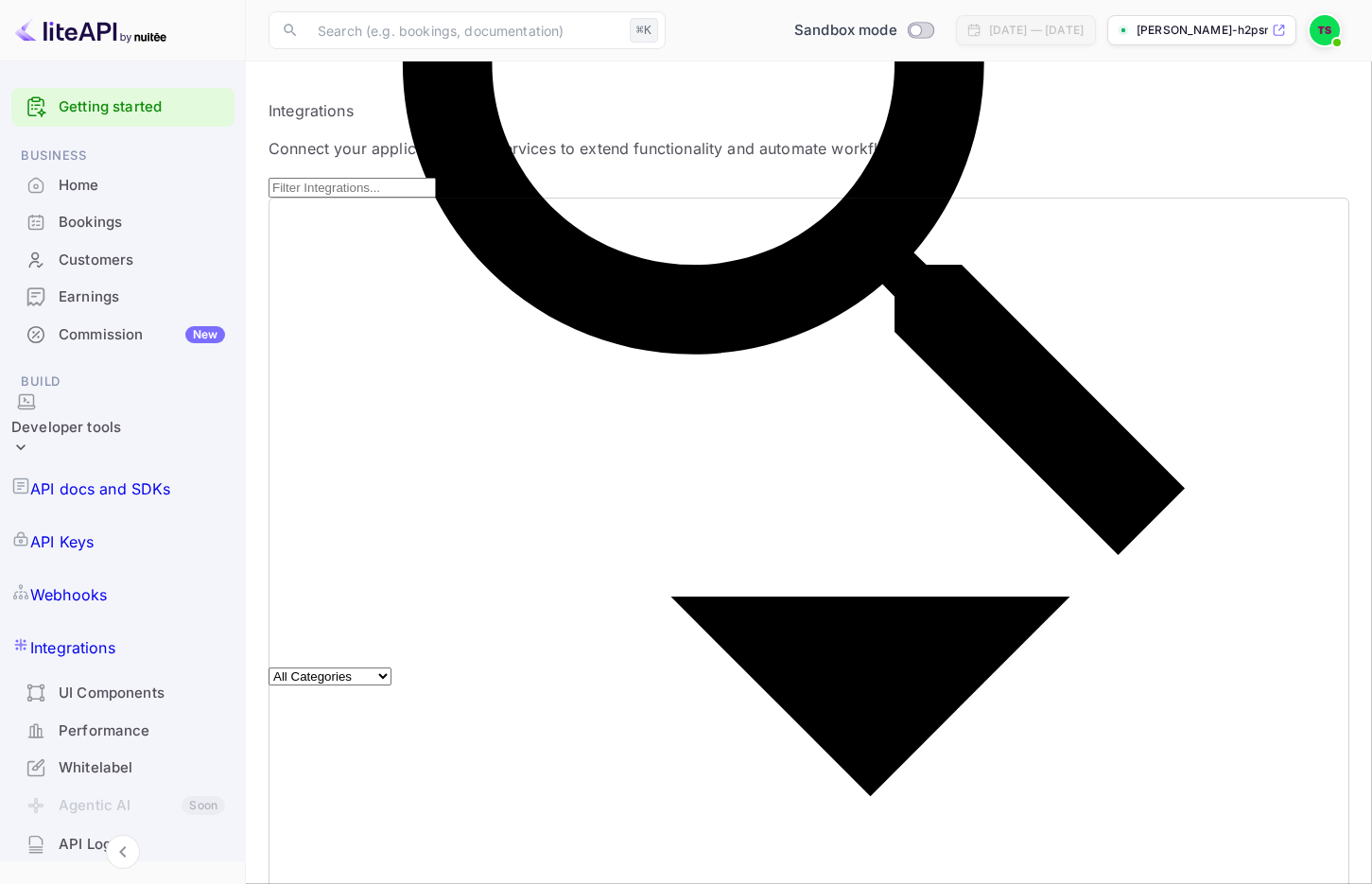
click at [93, 530] on p "API Keys" at bounding box center [62, 542] width 63 height 23
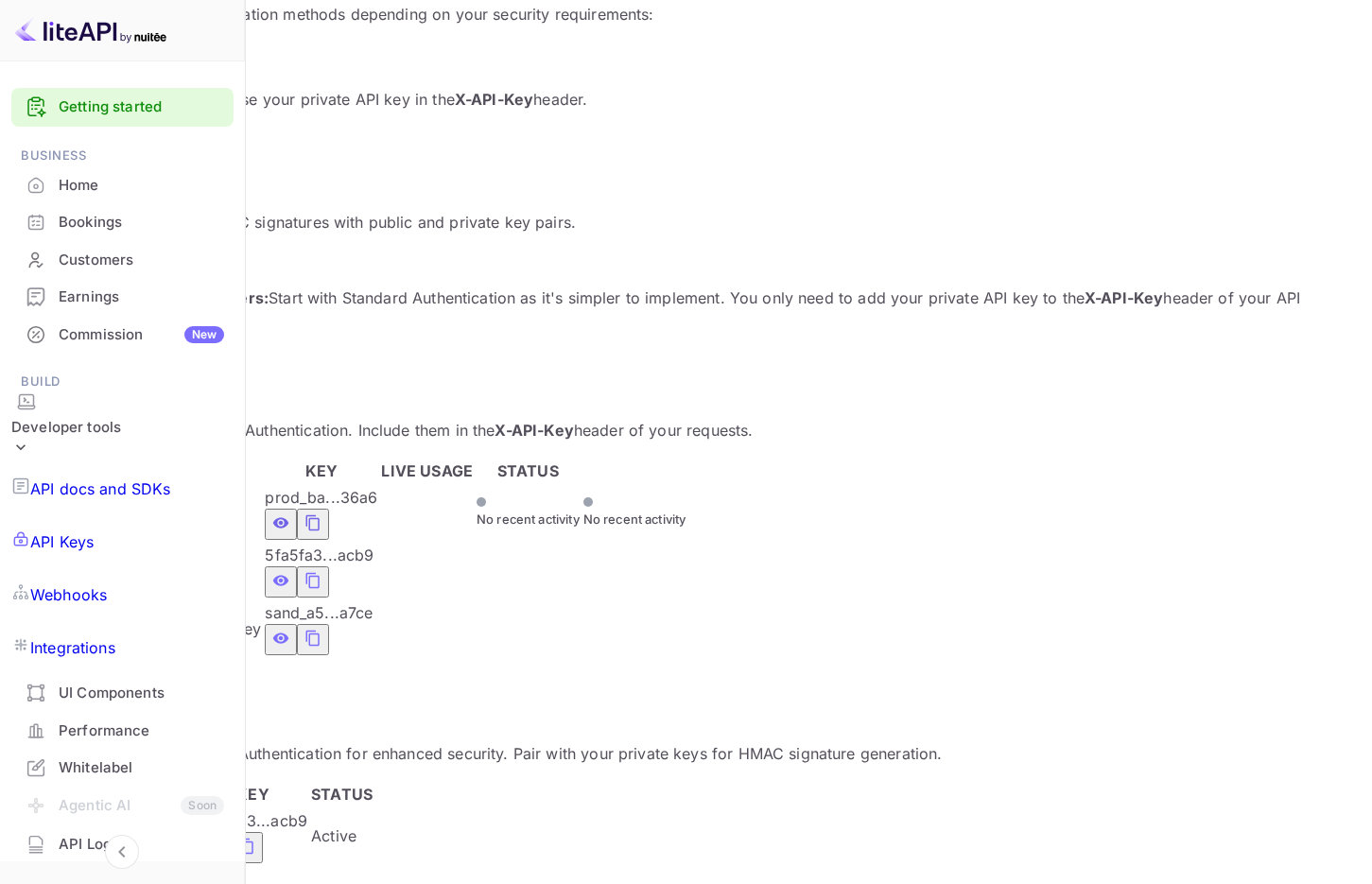
scroll to position [166, 0]
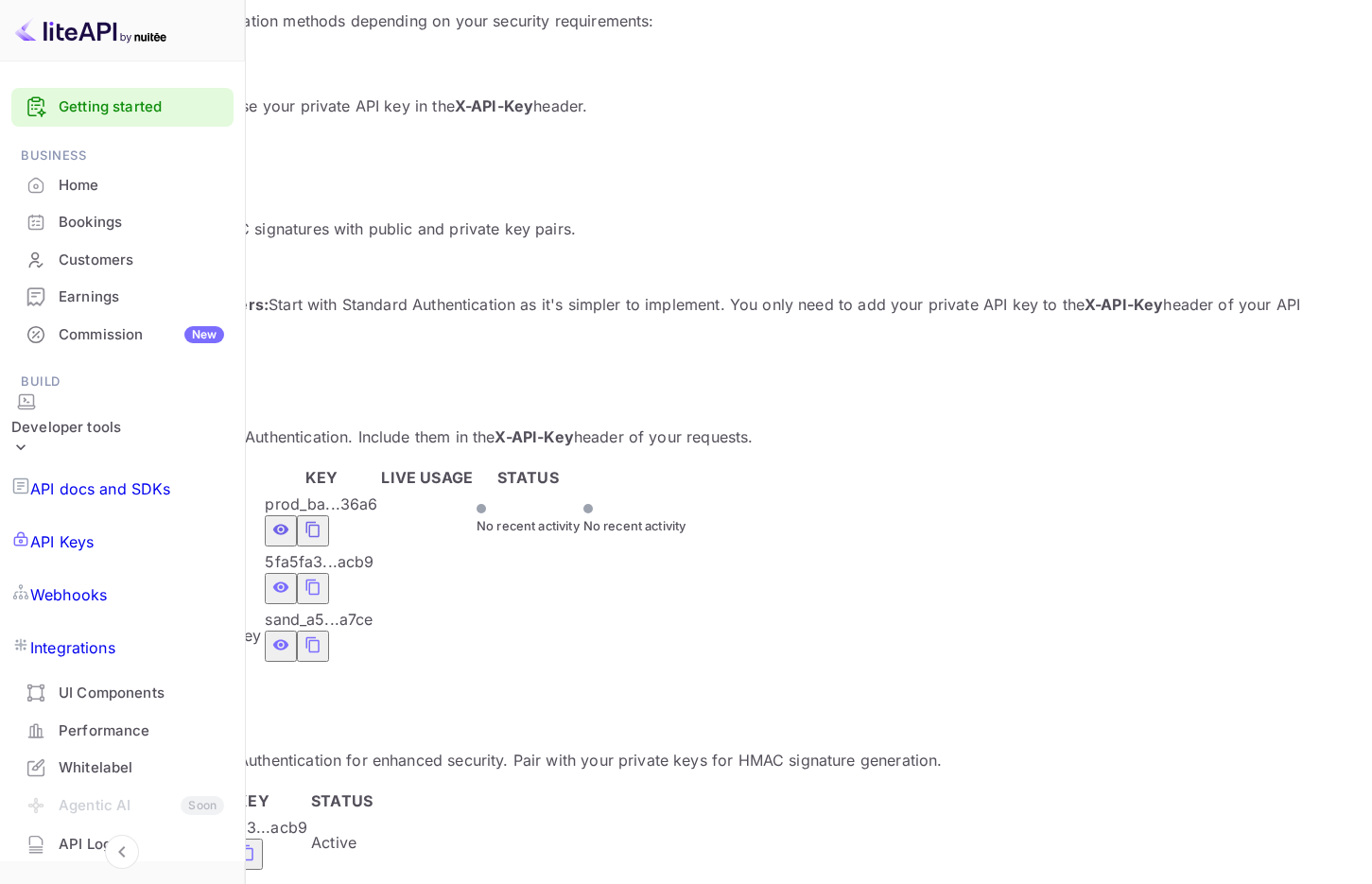
click at [61, 758] on div "Whitelabel" at bounding box center [142, 769] width 166 height 22
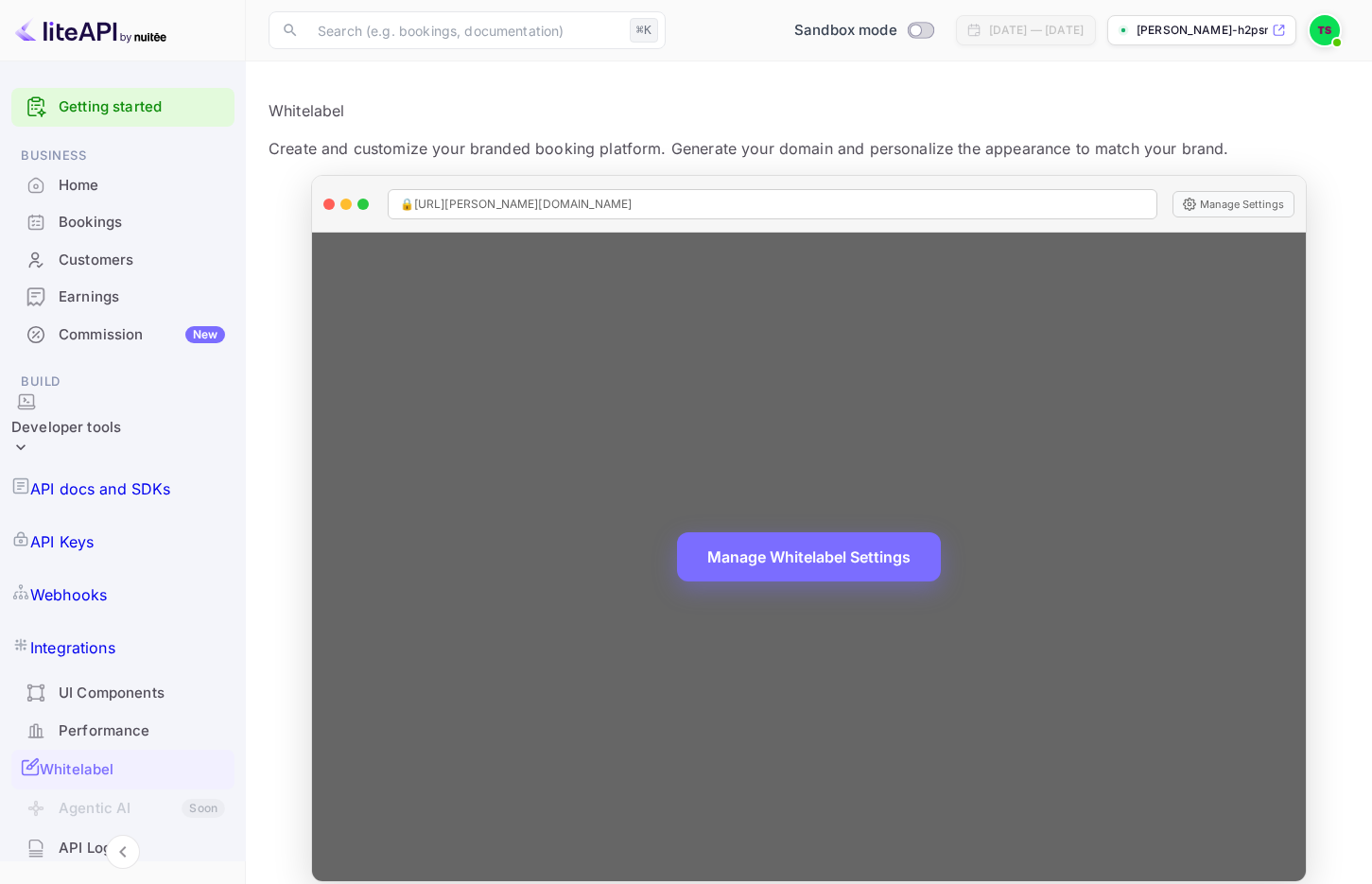
click at [820, 202] on div "🔒 [URL][PERSON_NAME][DOMAIN_NAME]" at bounding box center [773, 204] width 770 height 31
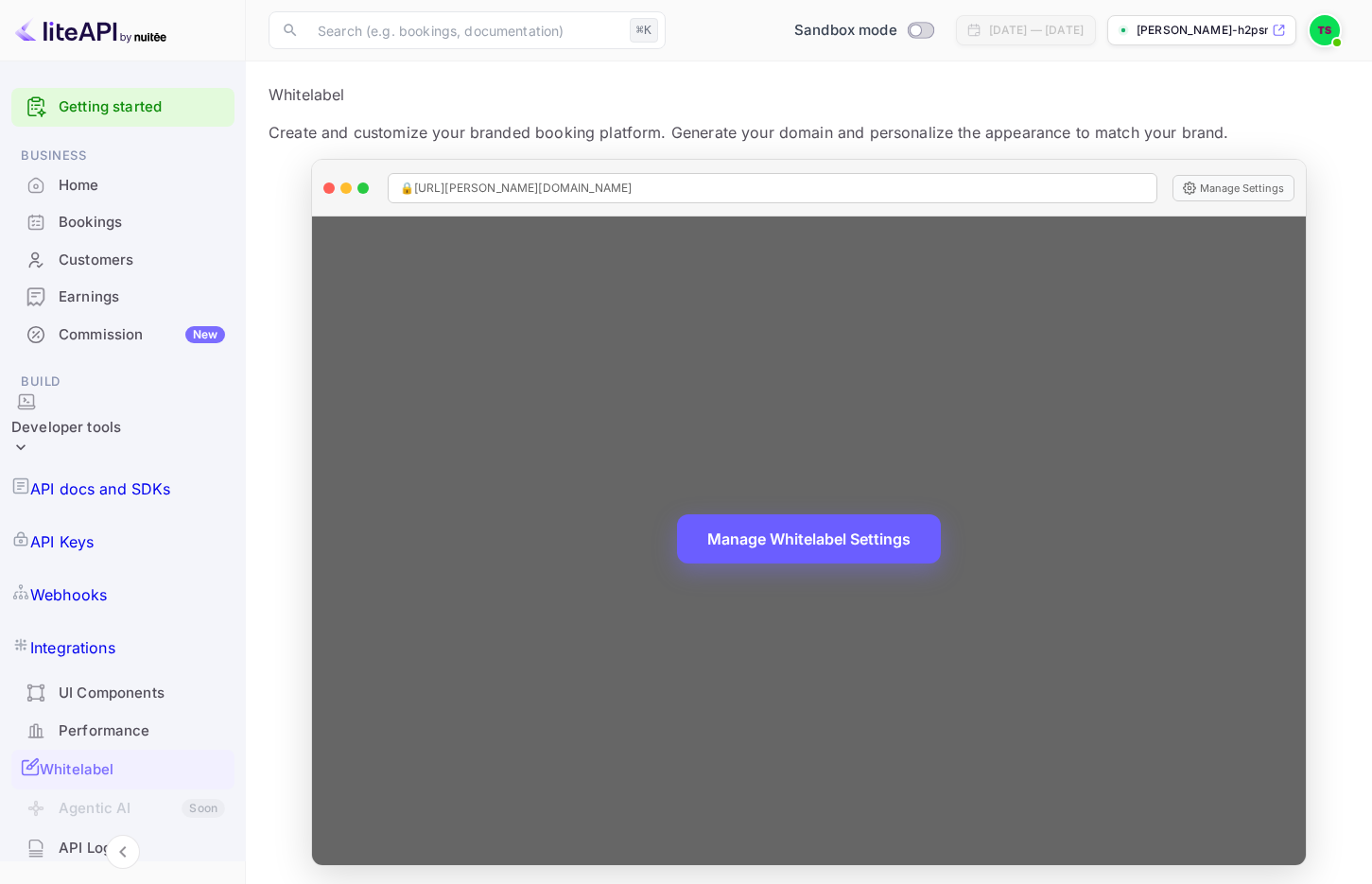
click at [806, 543] on button "Manage Whitelabel Settings" at bounding box center [809, 540] width 264 height 50
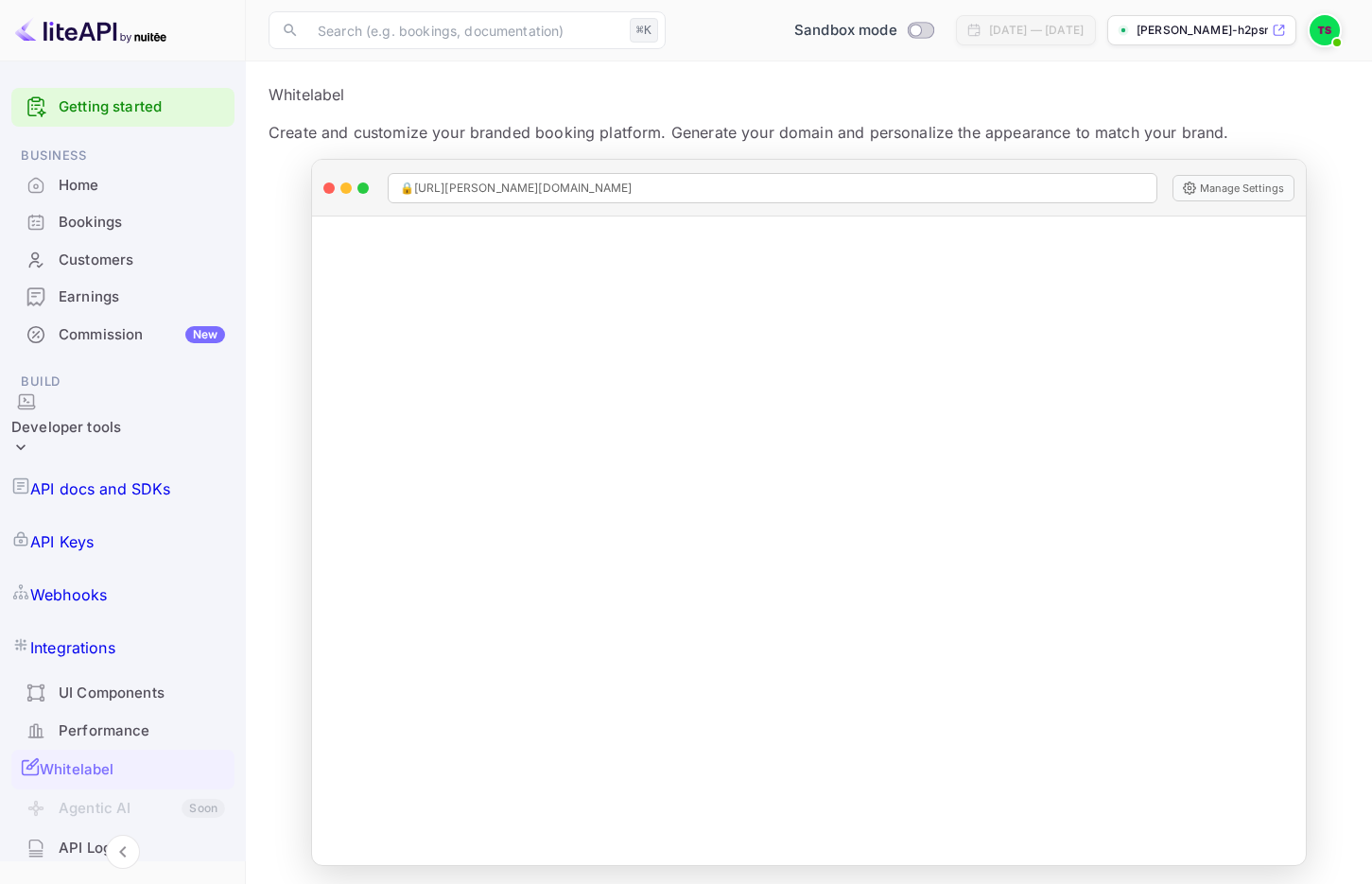
scroll to position [0, 0]
click at [138, 760] on div "Whitelabel" at bounding box center [133, 771] width 185 height 22
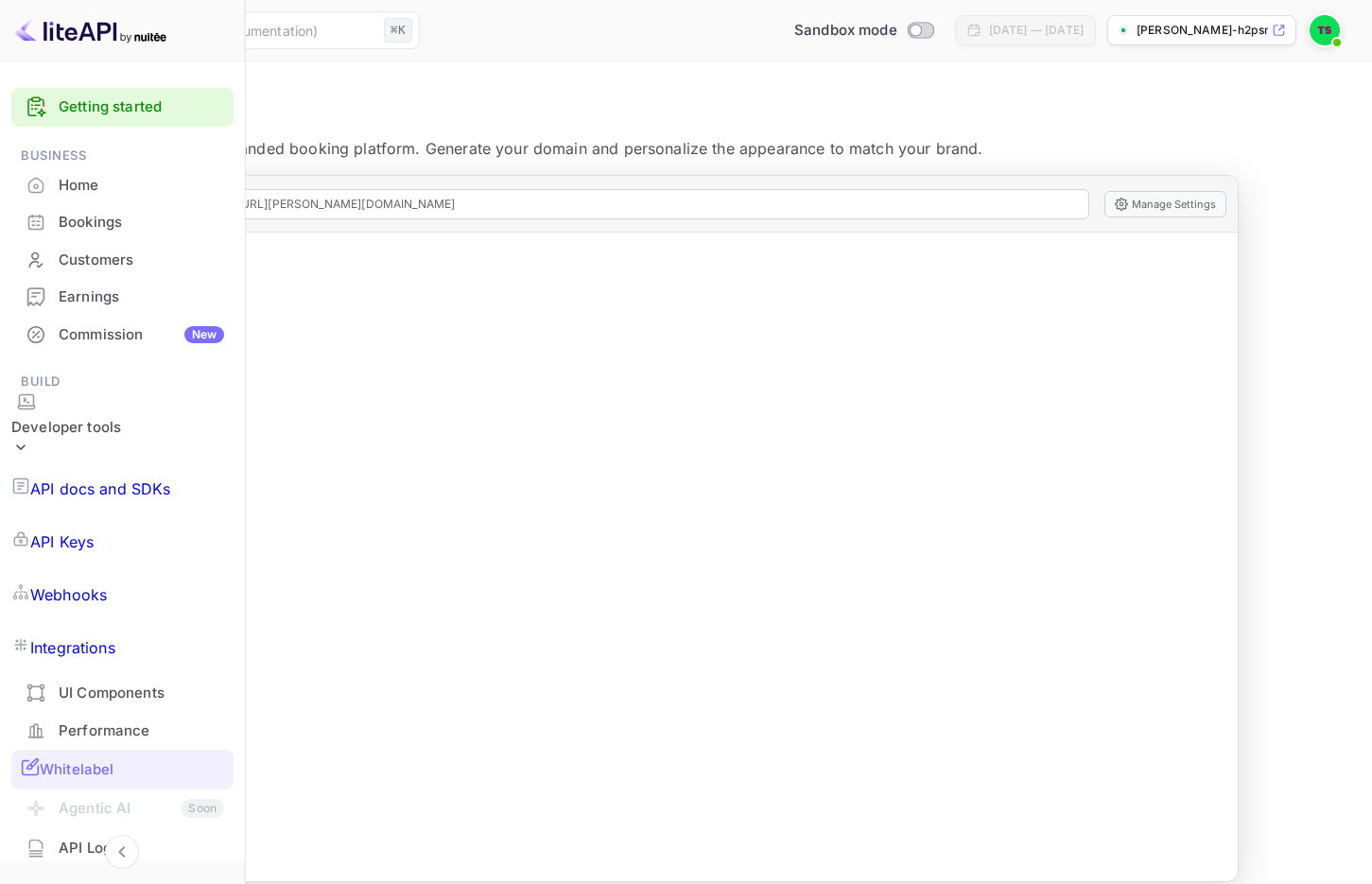
click at [149, 478] on p "API docs and SDKs" at bounding box center [101, 489] width 141 height 23
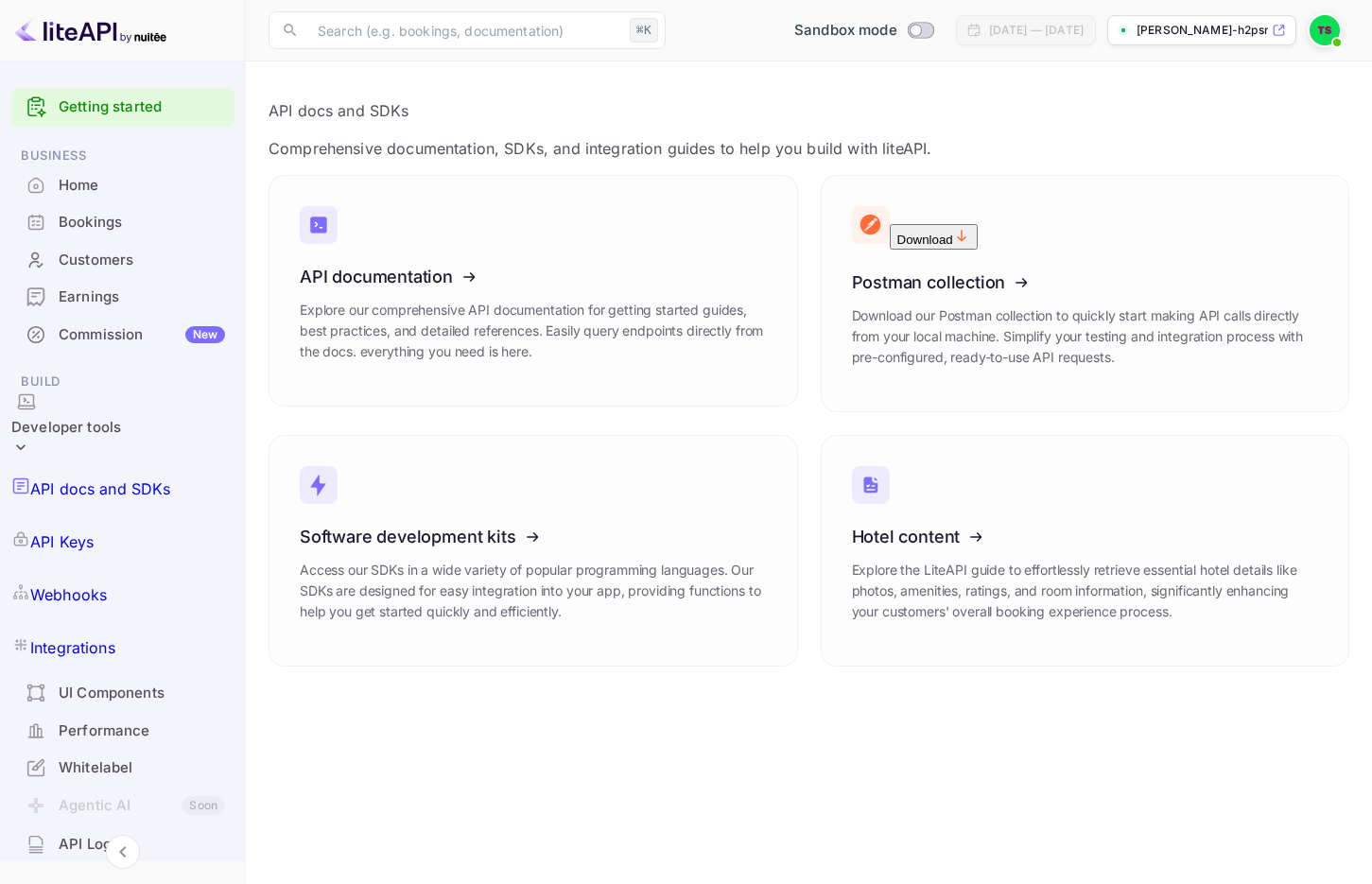
click at [90, 758] on div "Whitelabel" at bounding box center [142, 769] width 167 height 22
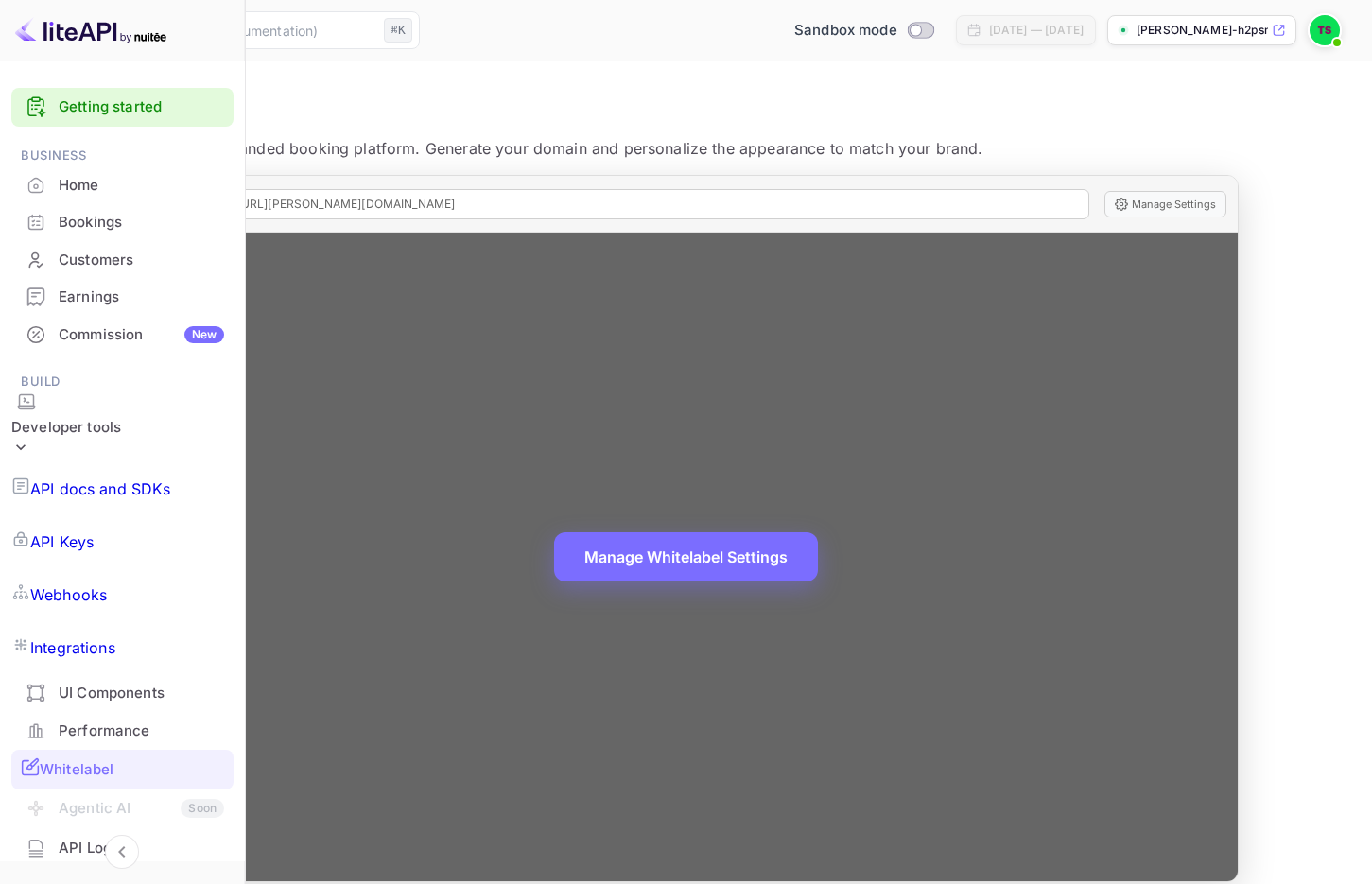
scroll to position [16, 0]
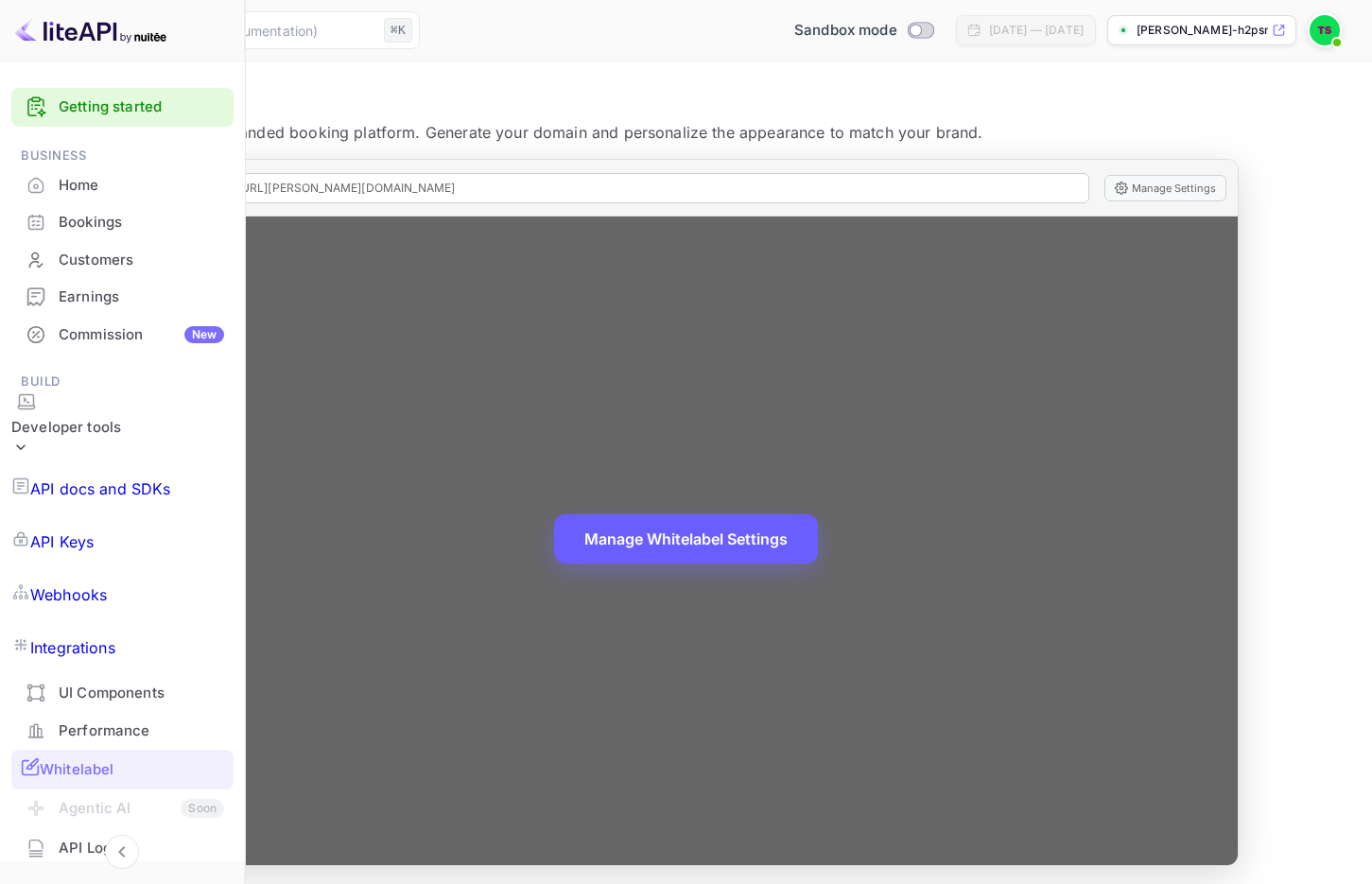
click at [710, 531] on button "Manage Whitelabel Settings" at bounding box center [686, 540] width 264 height 50
